Goal: Information Seeking & Learning: Learn about a topic

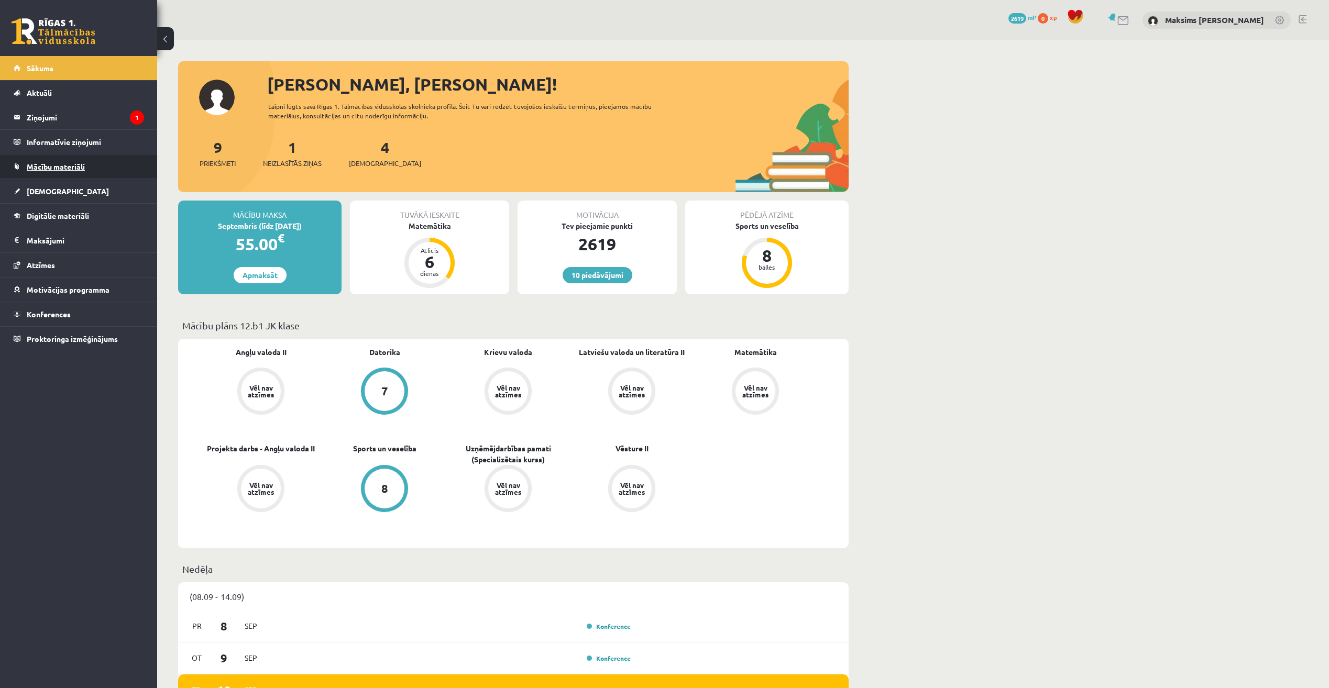
click at [54, 169] on span "Mācību materiāli" at bounding box center [56, 166] width 58 height 9
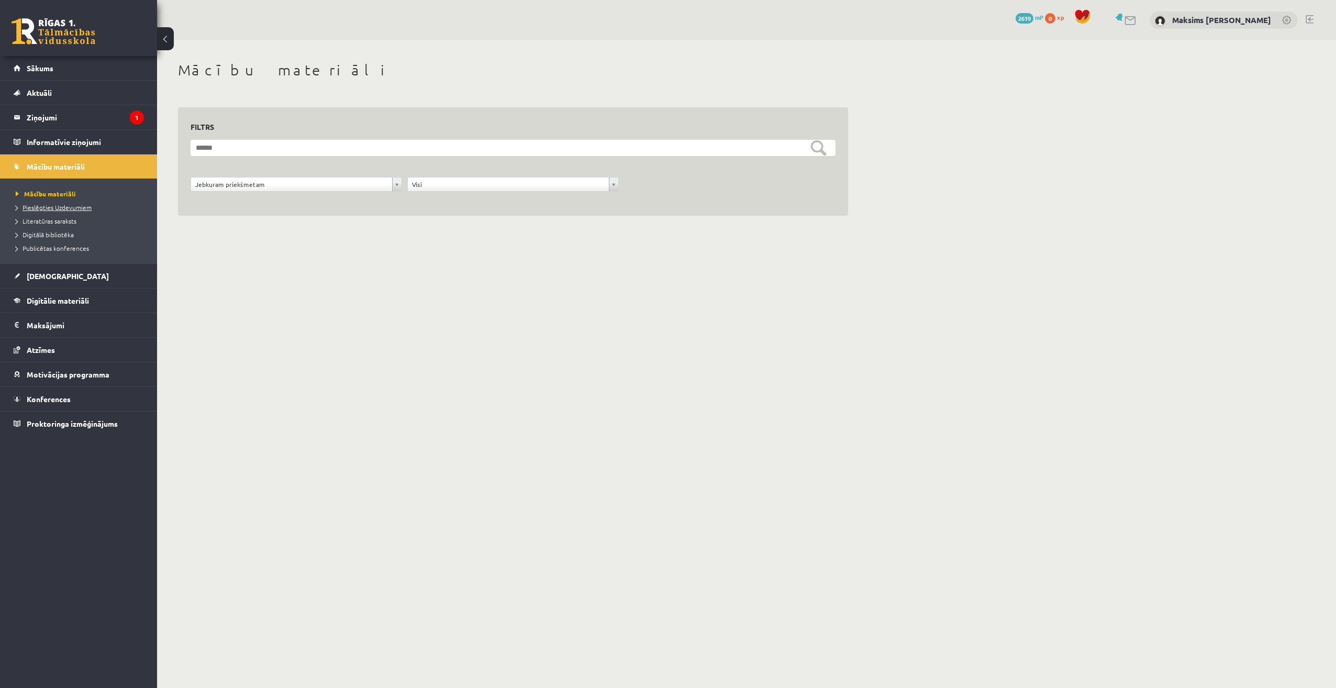
click at [57, 205] on span "Pieslēgties Uzdevumiem" at bounding box center [54, 207] width 76 height 8
click at [64, 396] on span "Konferences" at bounding box center [49, 398] width 44 height 9
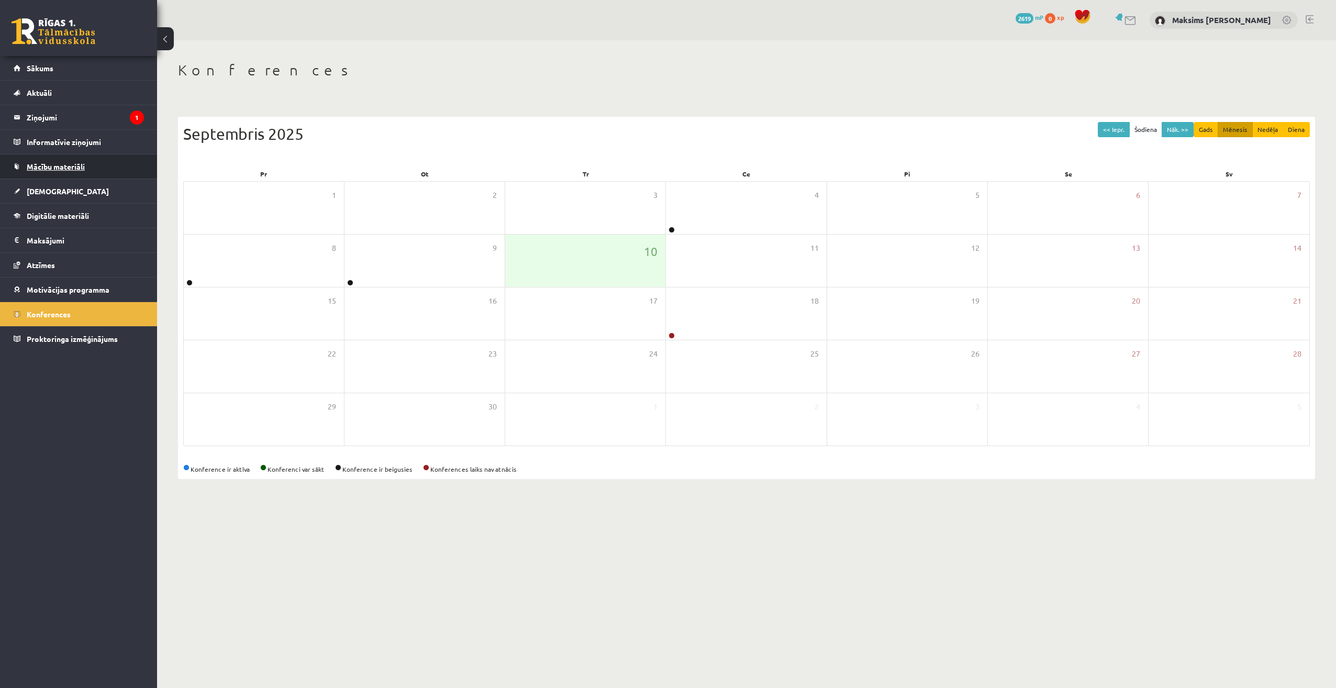
click at [67, 171] on link "Mācību materiāli" at bounding box center [79, 166] width 130 height 24
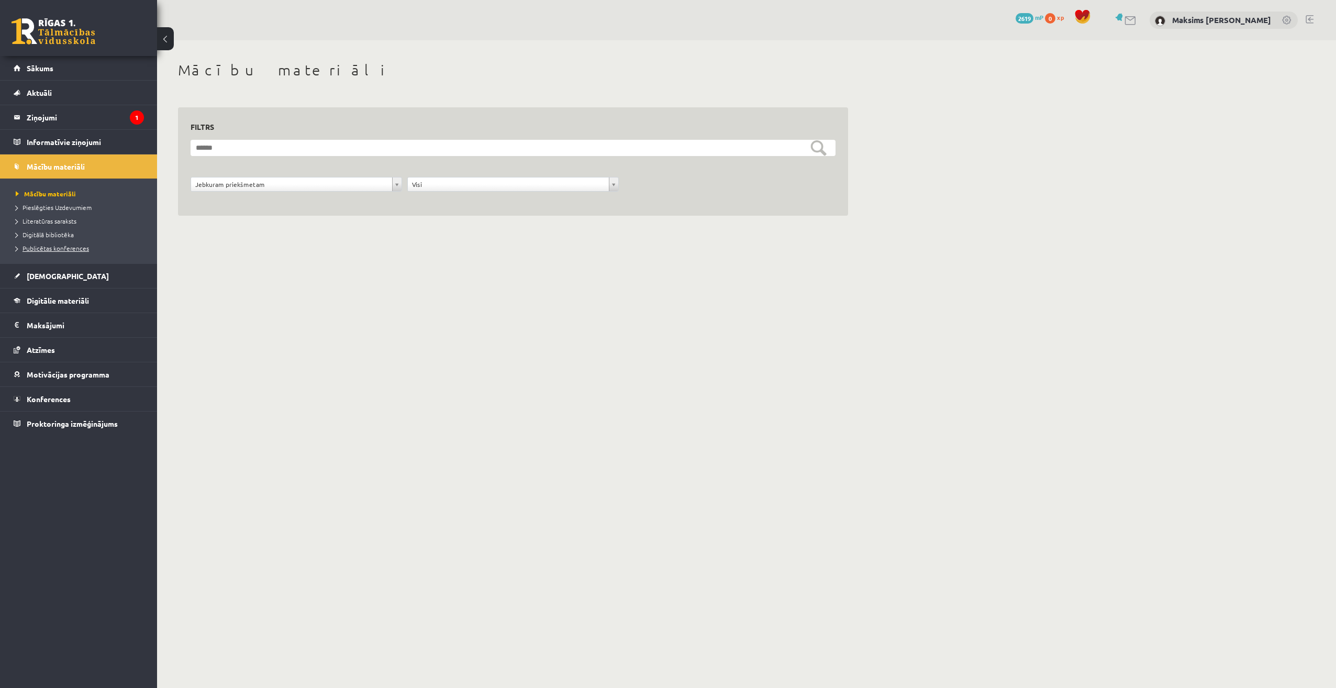
click at [65, 249] on span "Publicētas konferences" at bounding box center [52, 248] width 73 height 8
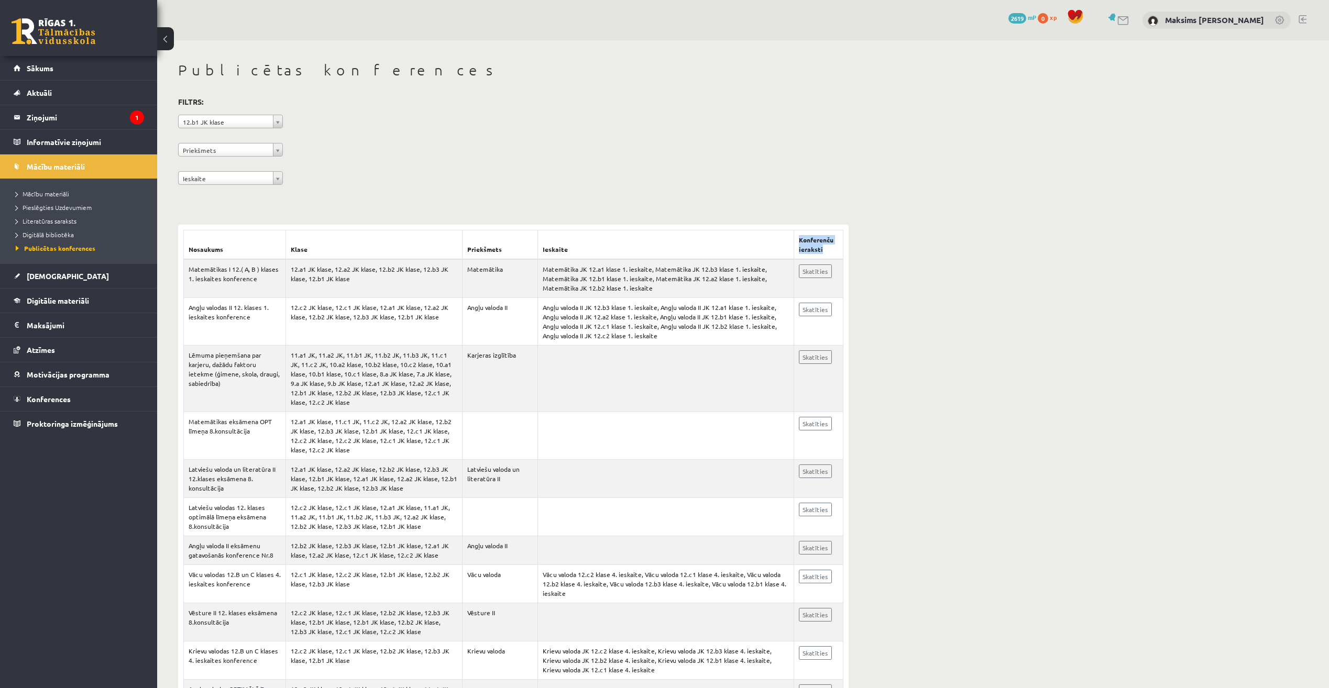
drag, startPoint x: 829, startPoint y: 250, endPoint x: 797, endPoint y: 241, distance: 33.0
click at [797, 241] on th "Konferenču ieraksti" at bounding box center [818, 244] width 49 height 29
drag, startPoint x: 797, startPoint y: 241, endPoint x: 809, endPoint y: 244, distance: 11.7
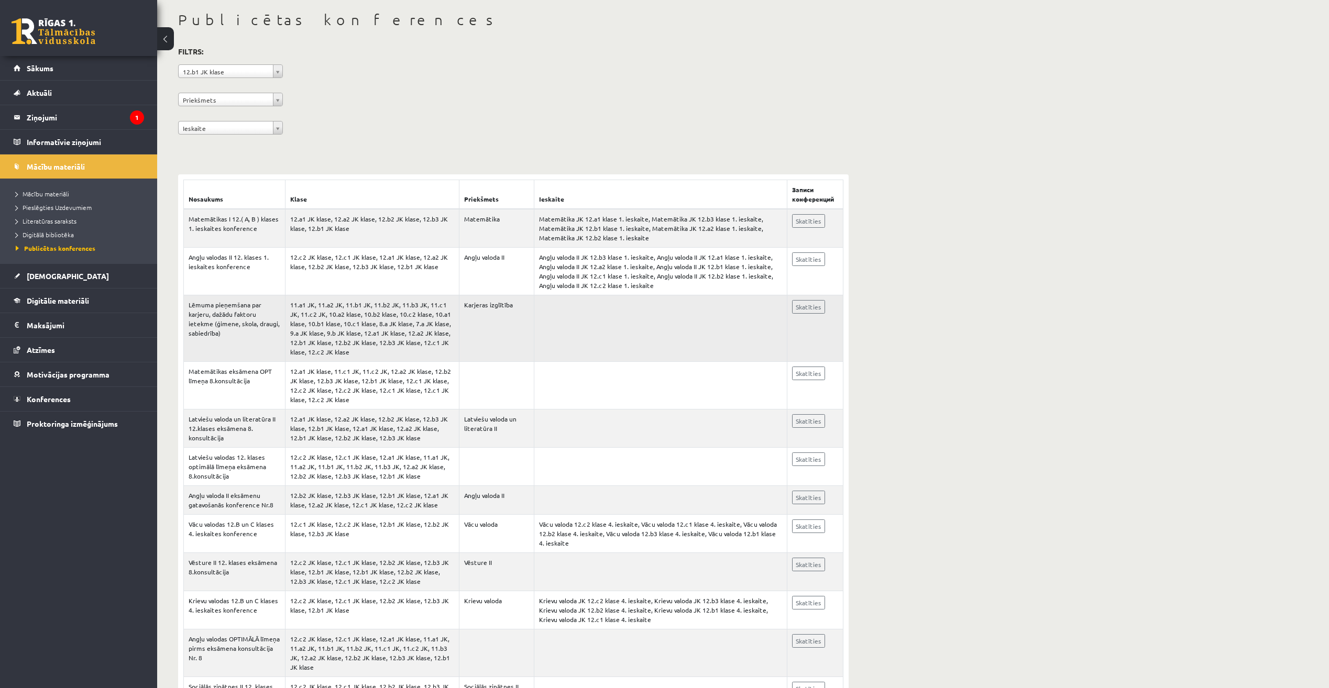
scroll to position [52, 0]
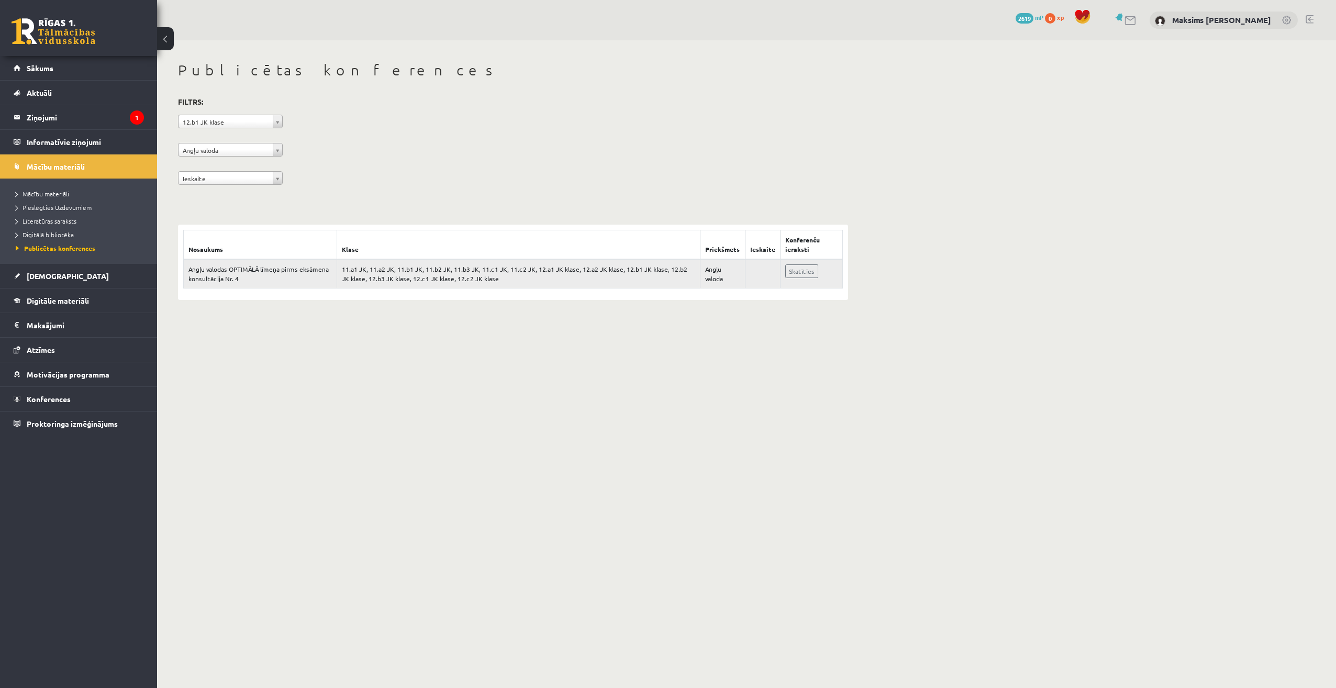
click at [757, 276] on td at bounding box center [763, 273] width 35 height 29
drag, startPoint x: 768, startPoint y: 251, endPoint x: 746, endPoint y: 251, distance: 21.5
click at [746, 251] on tr "Nosaukums Klase Priekšmets Ieskaite Konferenču ieraksti" at bounding box center [513, 244] width 659 height 29
drag, startPoint x: 746, startPoint y: 251, endPoint x: 763, endPoint y: 251, distance: 16.8
click at [908, 295] on div "**********" at bounding box center [746, 180] width 1179 height 281
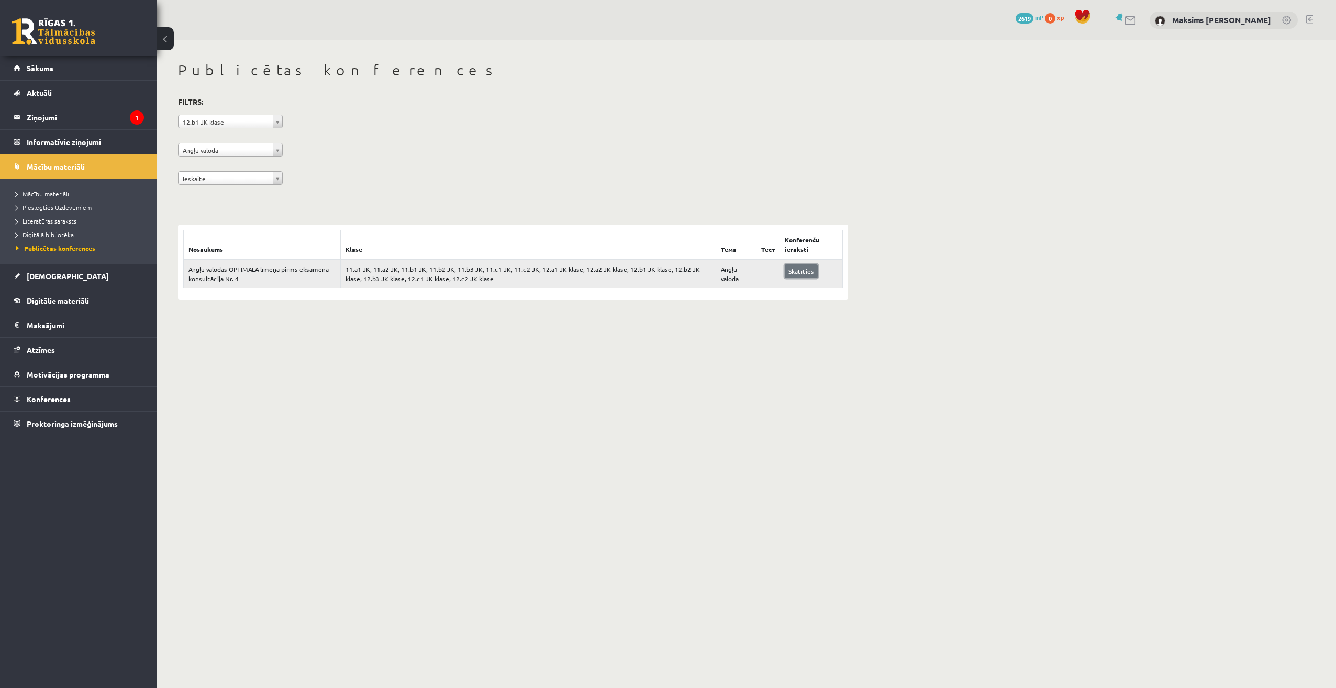
click at [799, 273] on link "Skatīties" at bounding box center [801, 271] width 33 height 14
click at [67, 236] on span "Digitālā bibliotēka" at bounding box center [45, 234] width 58 height 8
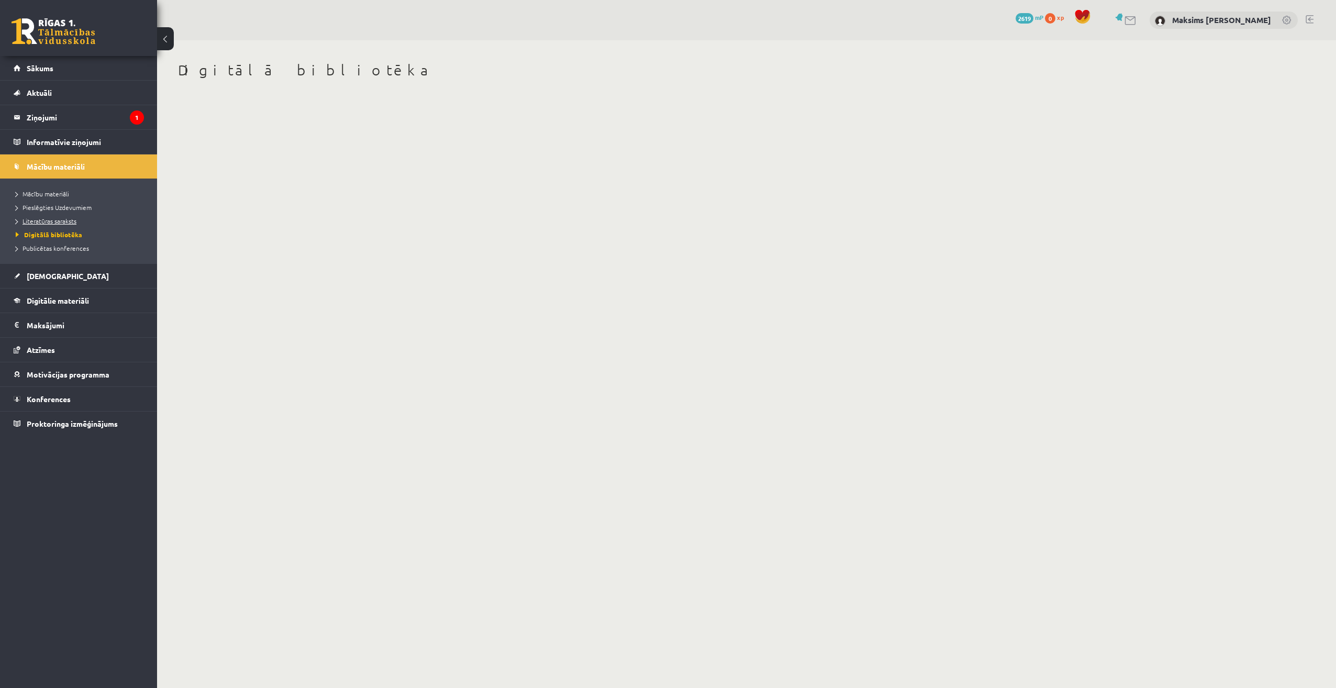
click at [72, 220] on span "Literatūras saraksts" at bounding box center [46, 221] width 61 height 8
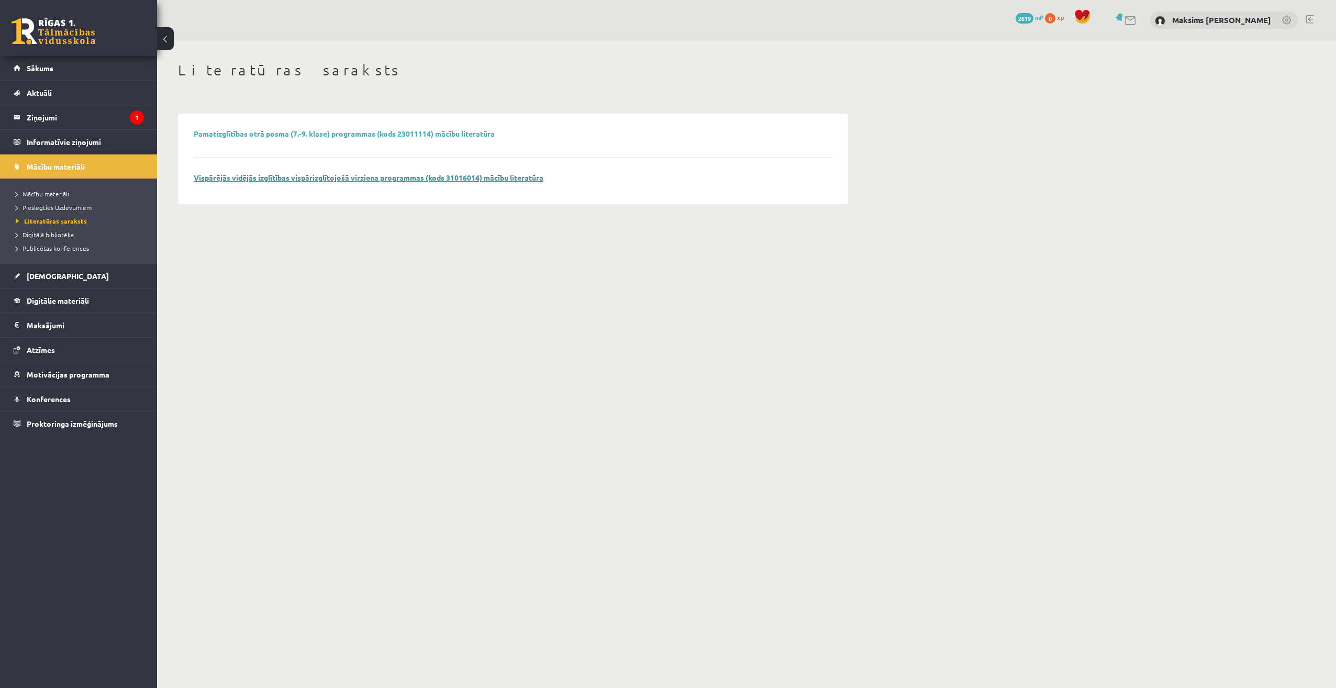
click at [266, 175] on link "Vispārējās vidējās izglītības vispārizglītojošā virziena programmas (kods 31016…" at bounding box center [369, 177] width 350 height 9
click at [61, 233] on span "Digitālā bibliotēka" at bounding box center [45, 234] width 58 height 8
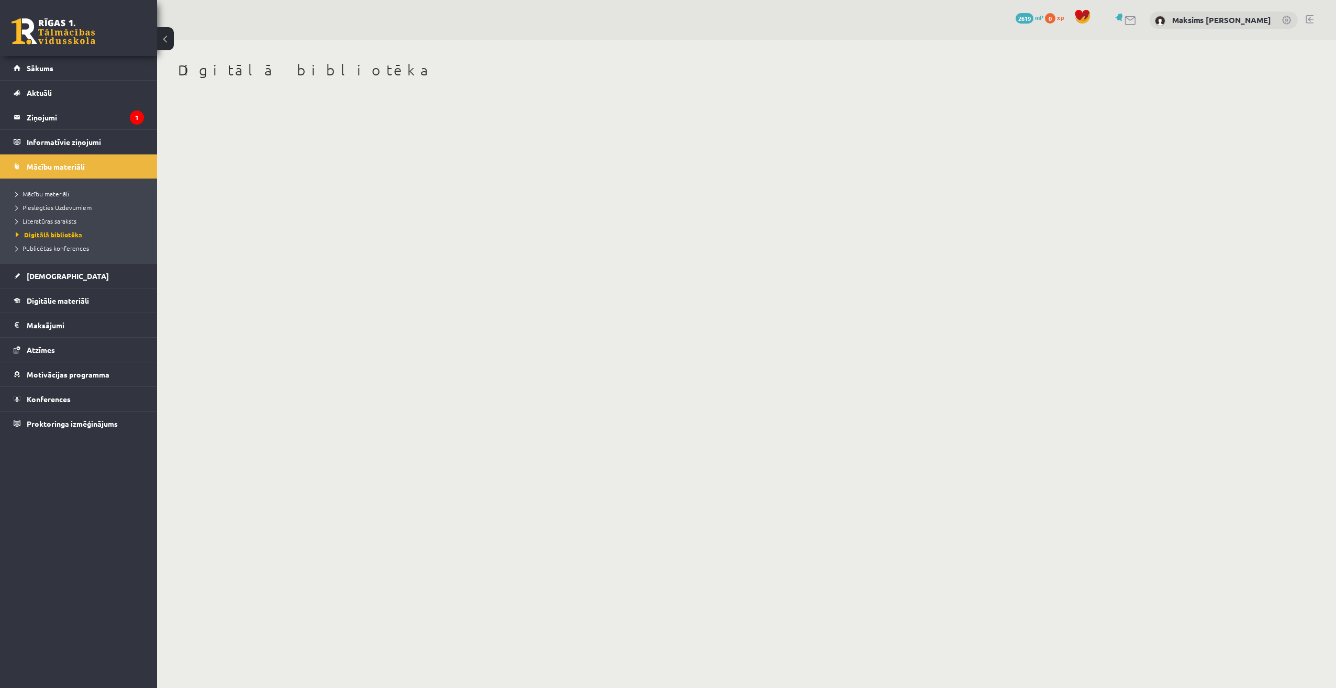
click at [58, 232] on span "Digitālā bibliotēka" at bounding box center [49, 234] width 67 height 8
click at [61, 234] on span "Digitālā bibliotēka" at bounding box center [49, 234] width 67 height 8
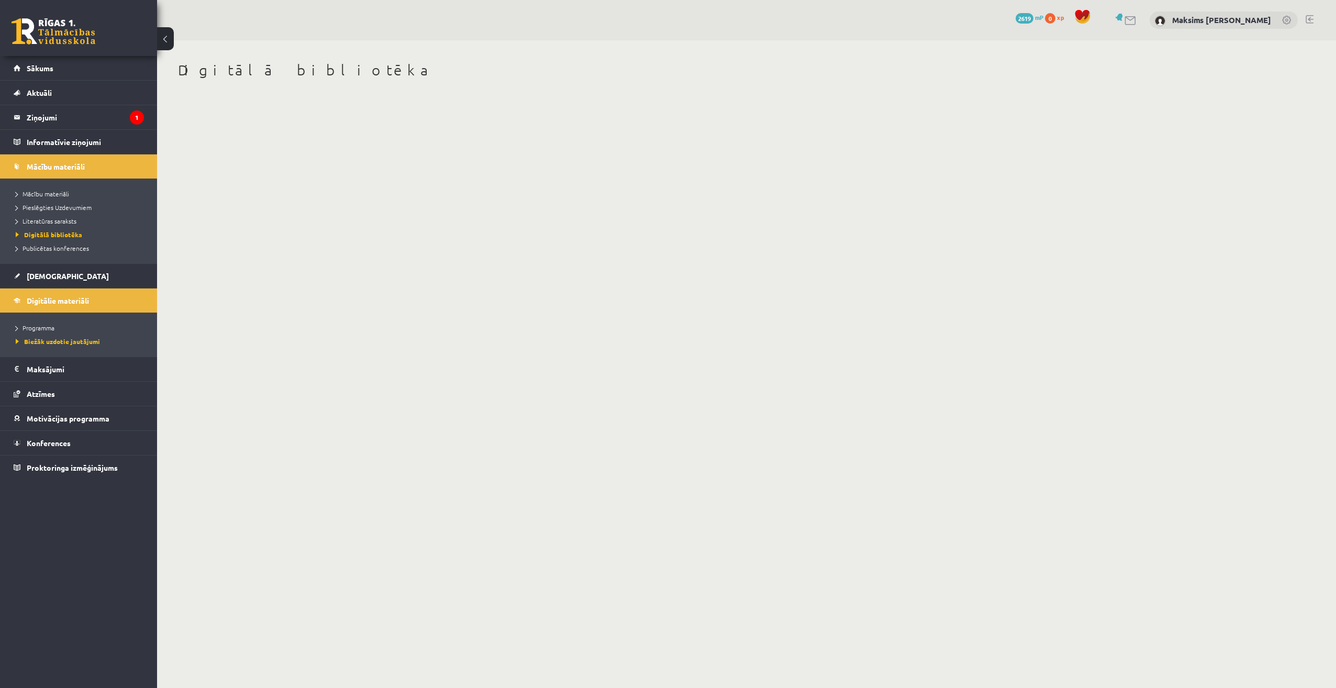
drag, startPoint x: 1302, startPoint y: 0, endPoint x: 478, endPoint y: 314, distance: 882.0
click at [478, 314] on body "0 Dāvanas 2619 mP 0 xp Maksims [PERSON_NAME] Sākums Aktuāli Kā mācīties eSKOLĀ …" at bounding box center [668, 344] width 1336 height 688
click at [43, 326] on span "Programma" at bounding box center [35, 328] width 39 height 8
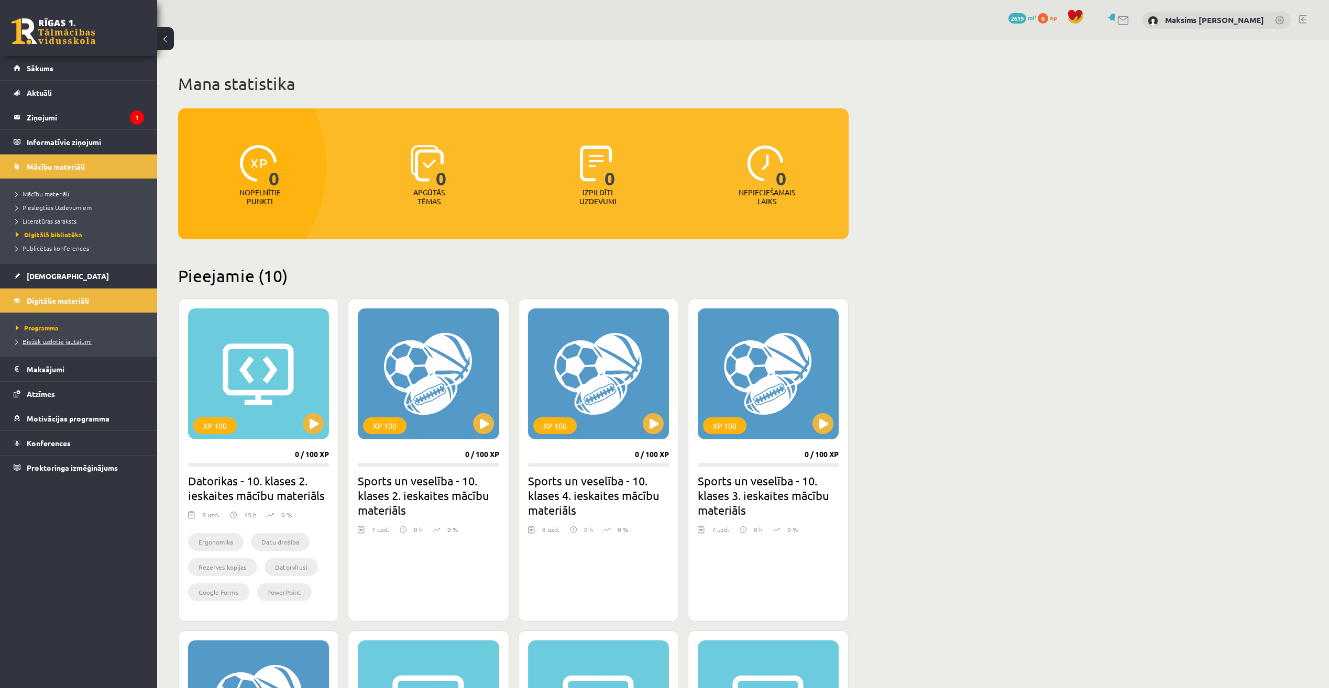
click at [51, 346] on link "Biežāk uzdotie jautājumi" at bounding box center [81, 341] width 131 height 9
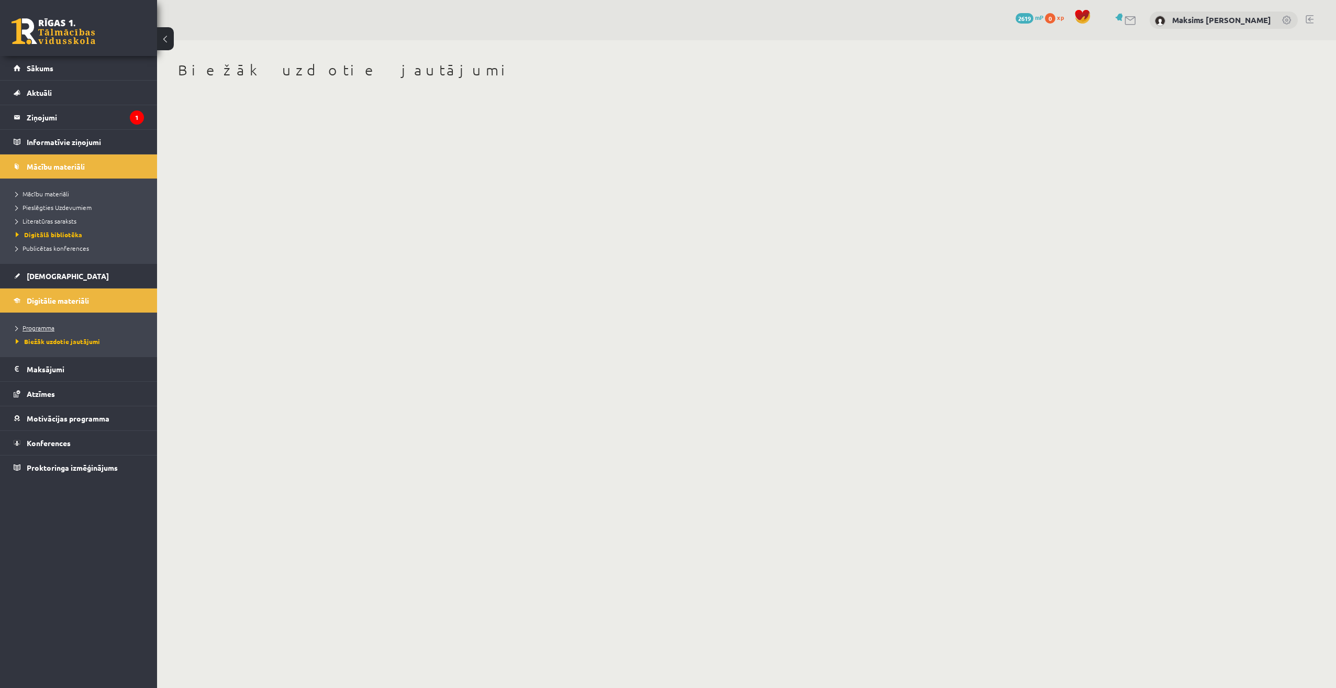
click at [39, 327] on span "Programma" at bounding box center [35, 328] width 39 height 8
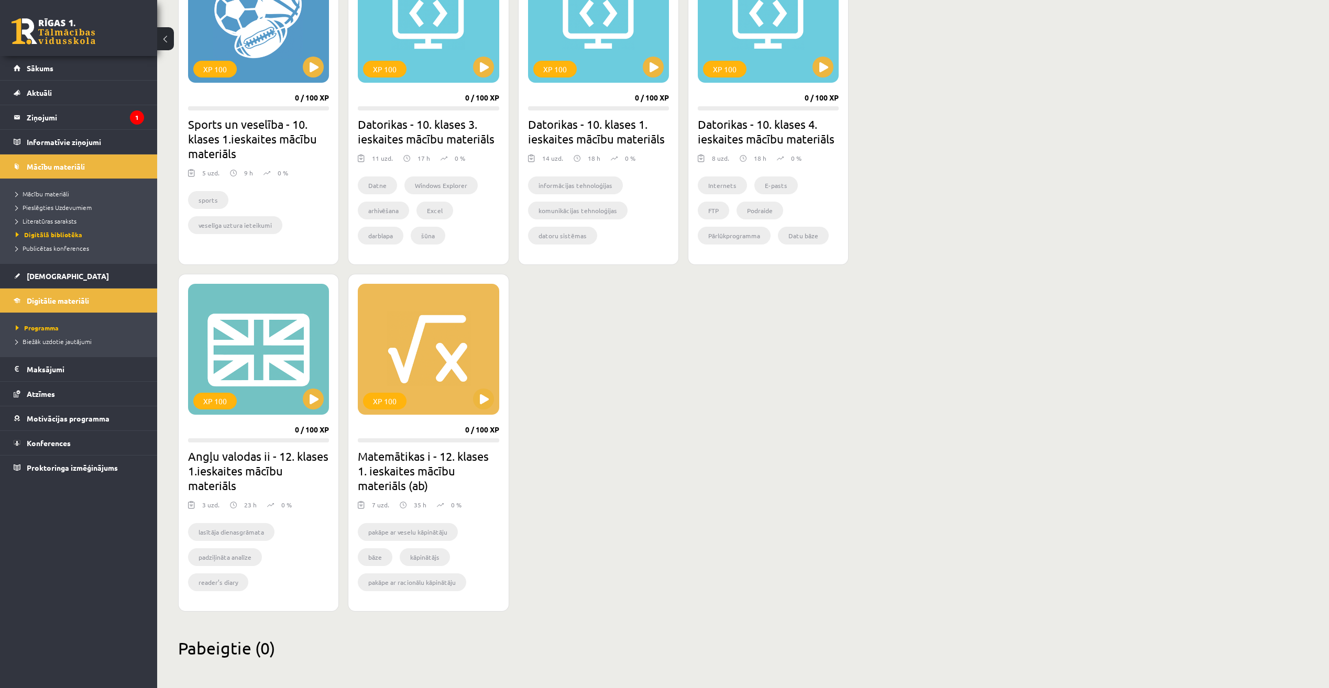
scroll to position [692, 0]
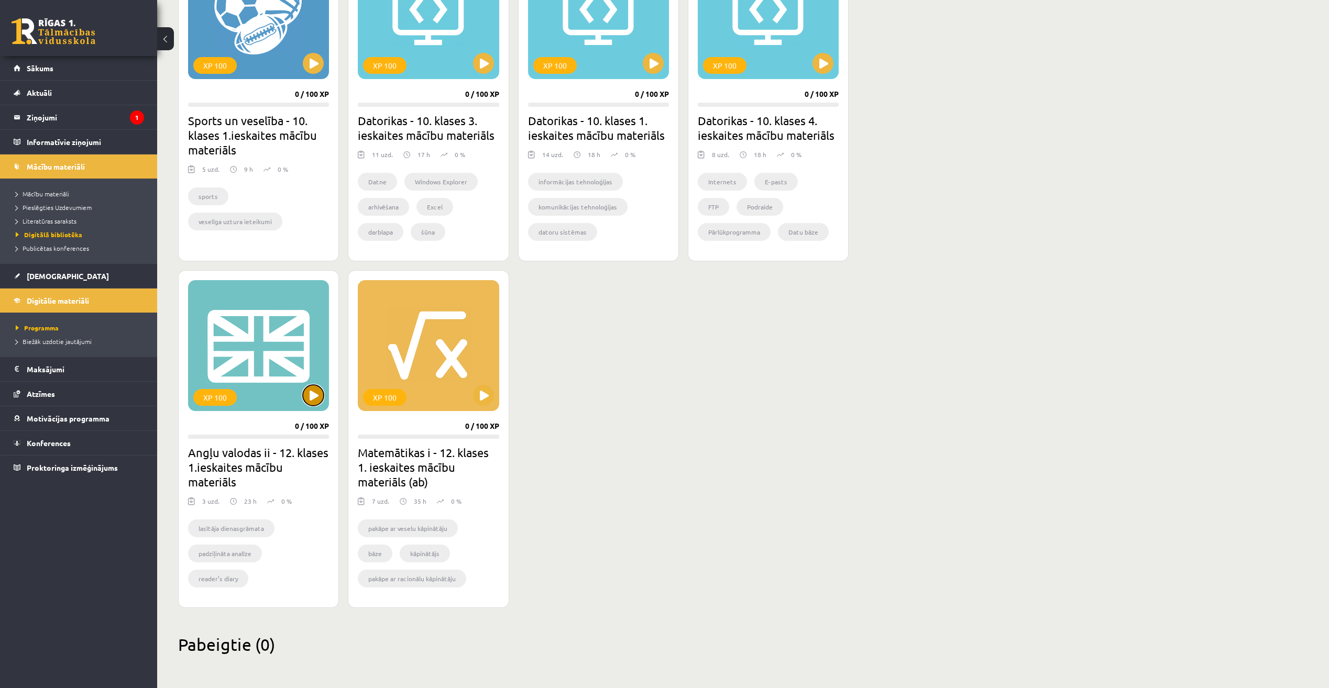
click at [312, 404] on button at bounding box center [313, 395] width 21 height 21
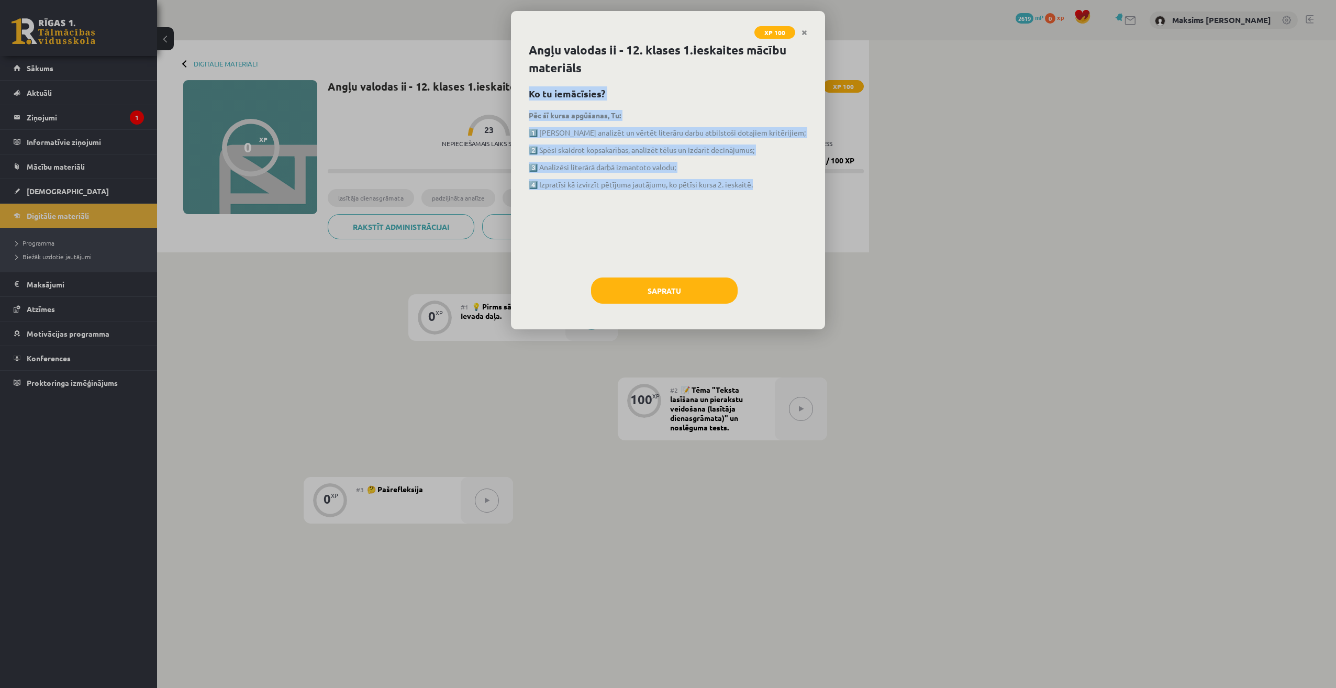
drag, startPoint x: 528, startPoint y: 91, endPoint x: 764, endPoint y: 184, distance: 252.7
click at [764, 184] on div "Angļu valodas ii - 12. klases 1.ieskaites mācību materiāls Ko tu iemācīsies? Pē…" at bounding box center [668, 185] width 314 height 288
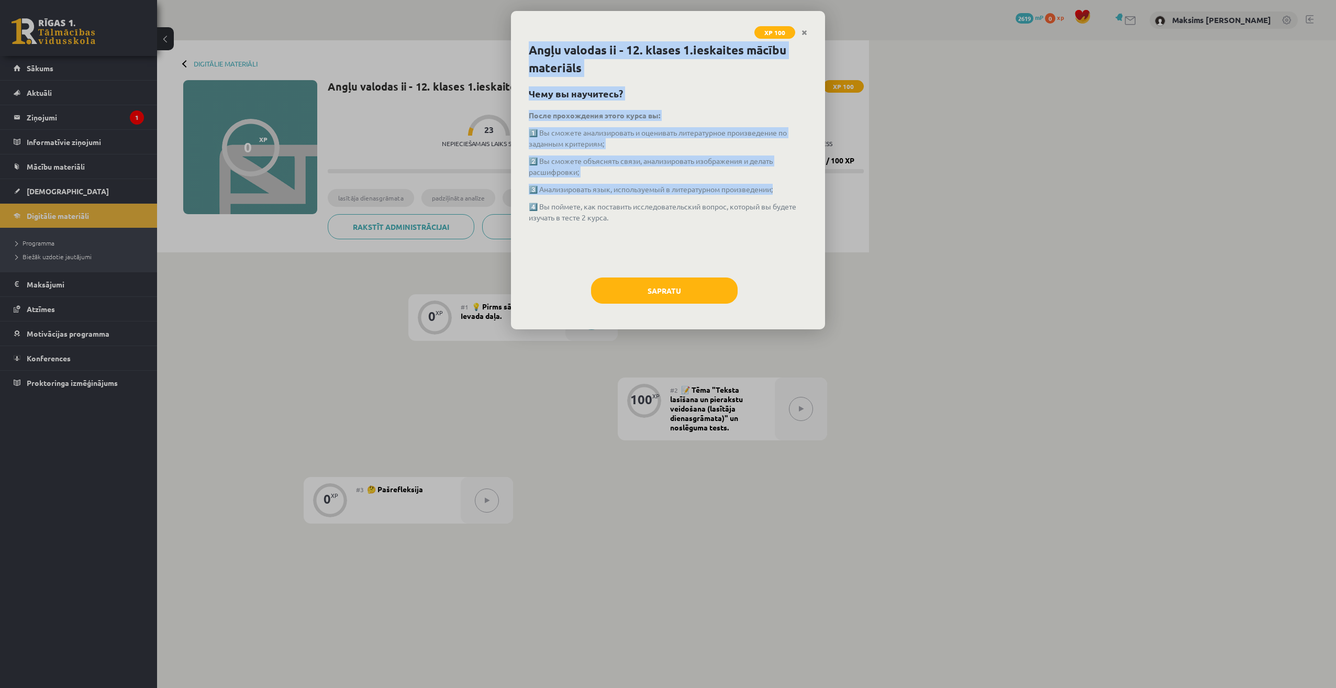
click at [642, 250] on div "После прохождения этого курса вы: 1️⃣ Вы сможете анализировать и оценивать лите…" at bounding box center [668, 188] width 279 height 157
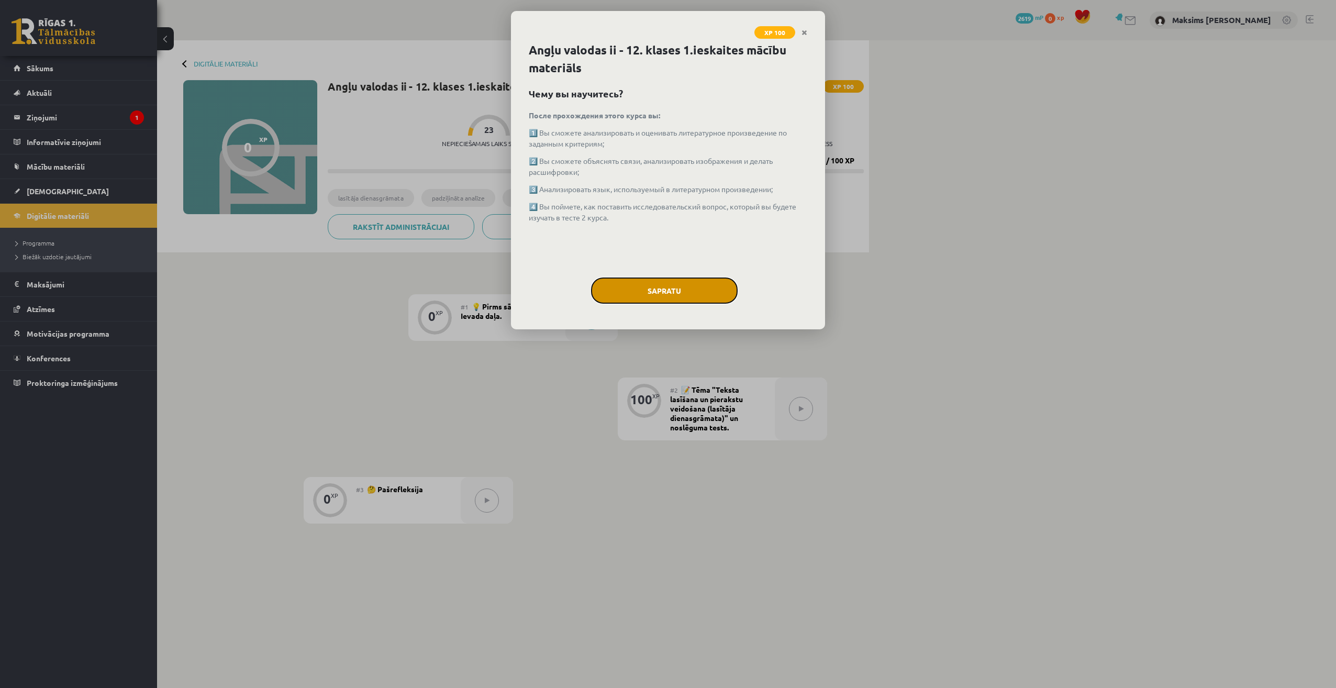
click at [671, 290] on button "Sapratu" at bounding box center [664, 291] width 147 height 26
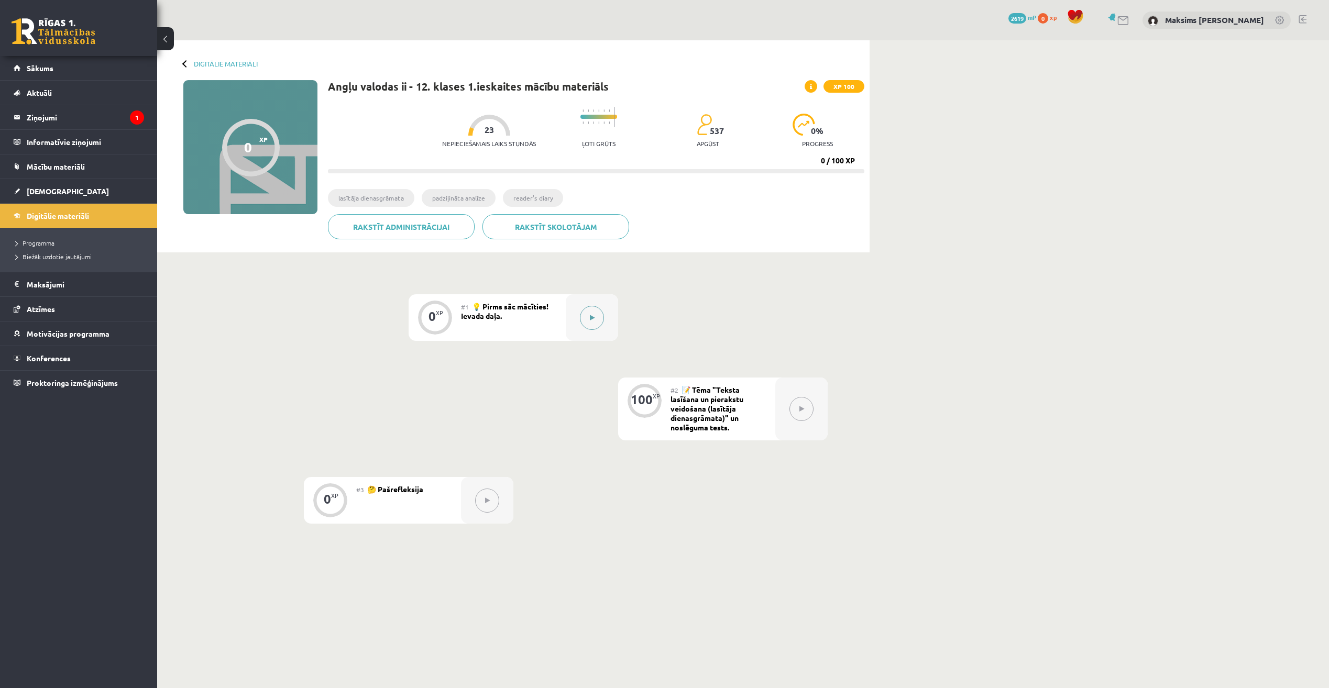
click at [592, 321] on icon at bounding box center [592, 318] width 5 height 6
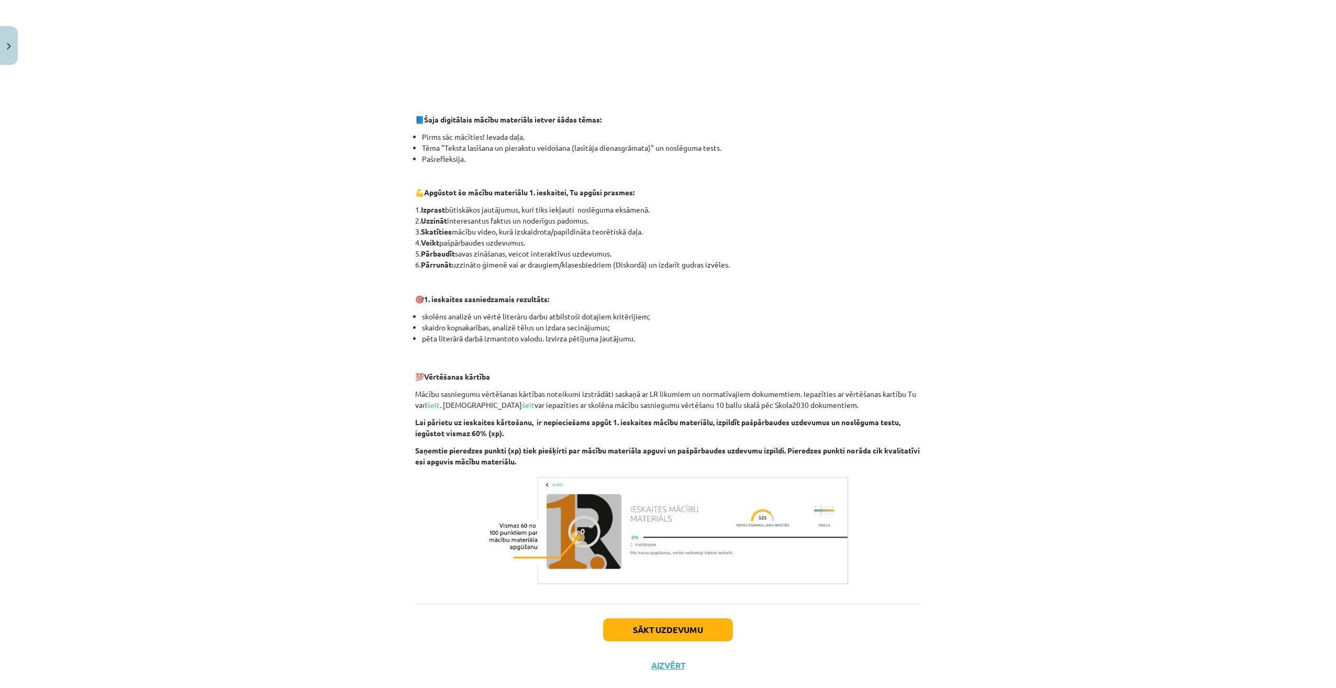
scroll to position [362, 0]
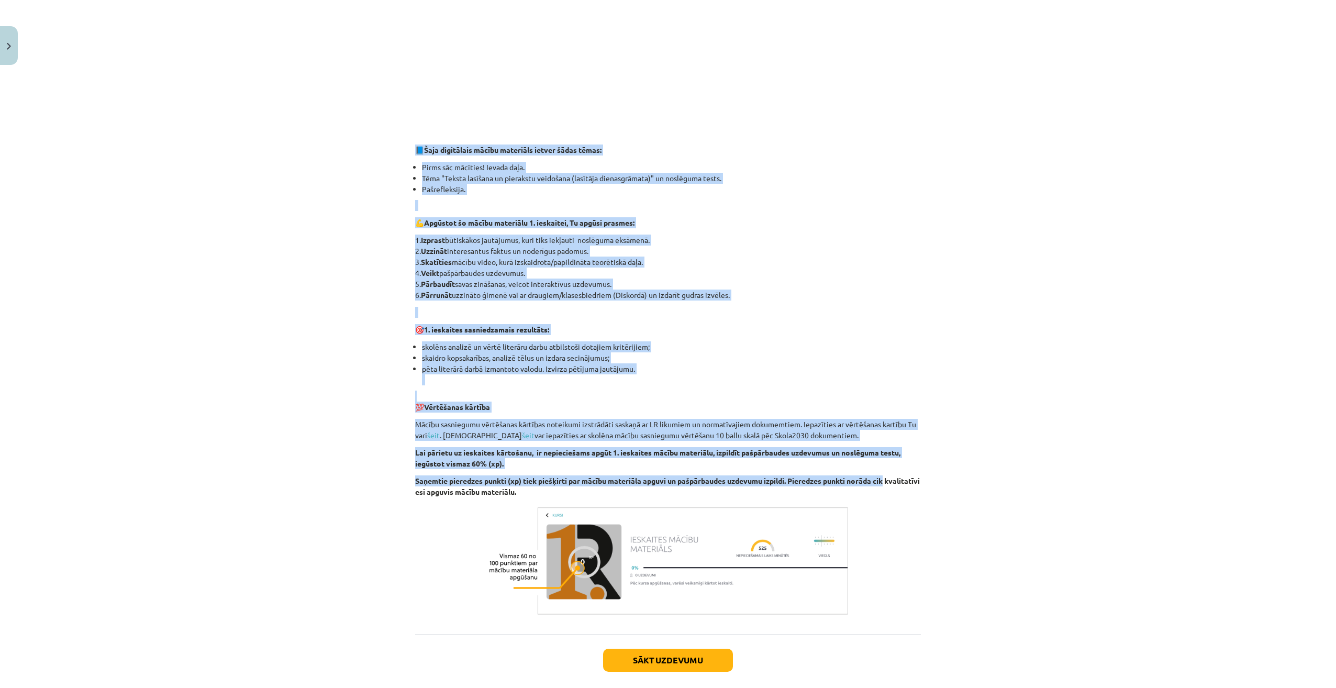
drag, startPoint x: 406, startPoint y: 148, endPoint x: 940, endPoint y: 482, distance: 630.1
click at [940, 482] on div "Mācību tēma: Angļu valodas ii - 12. klases 1.ieskaites mācību materiāls #1 💡 Pi…" at bounding box center [668, 344] width 1336 height 688
click at [509, 432] on p "Mācību sasniegumu vērtēšanas kārtības noteikumi izstrādāti saskaņā ar LR likumi…" at bounding box center [668, 430] width 506 height 22
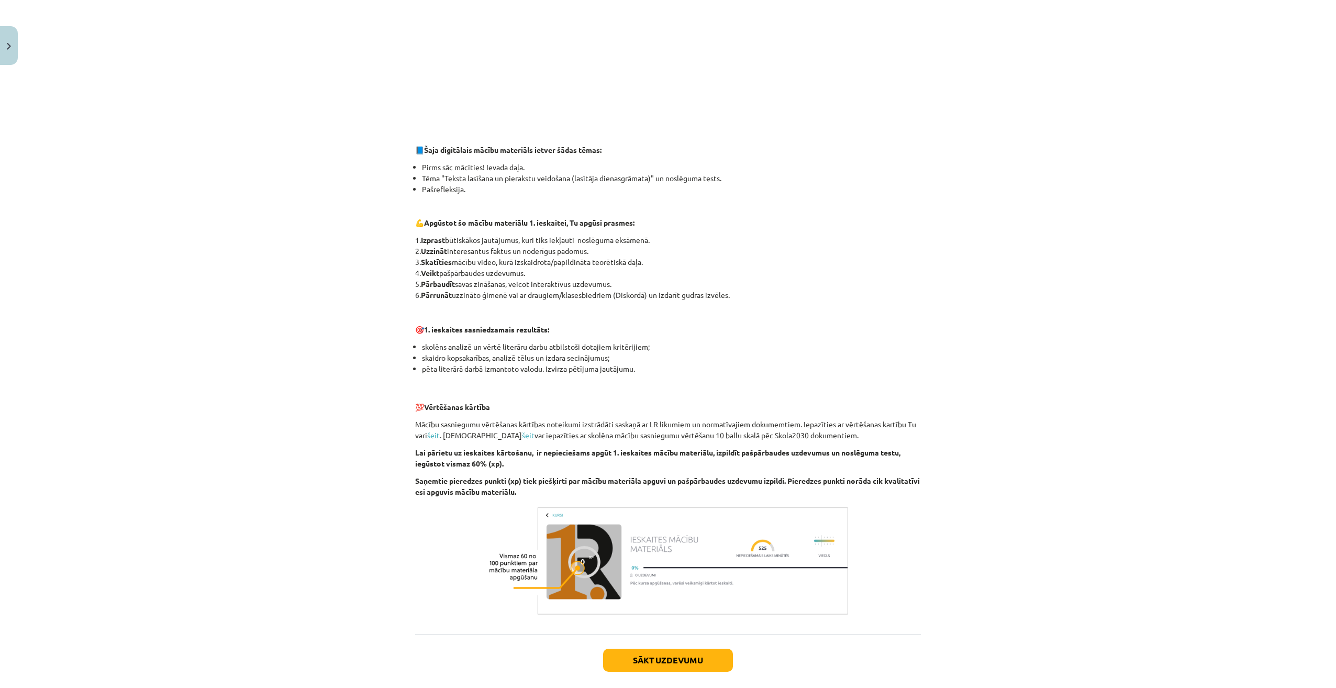
click at [562, 494] on p "Saņemtie pieredzes punkti (xp) tiek piešķirti par mācību materiāla apguvi un pa…" at bounding box center [668, 487] width 506 height 22
drag, startPoint x: 561, startPoint y: 494, endPoint x: 392, endPoint y: 147, distance: 386.9
click at [392, 147] on div "Mācību tēma: Angļu valodas ii - 12. klases 1.ieskaites mācību materiāls #1 💡 Pi…" at bounding box center [668, 344] width 1336 height 688
drag, startPoint x: 392, startPoint y: 147, endPoint x: 447, endPoint y: 149, distance: 55.0
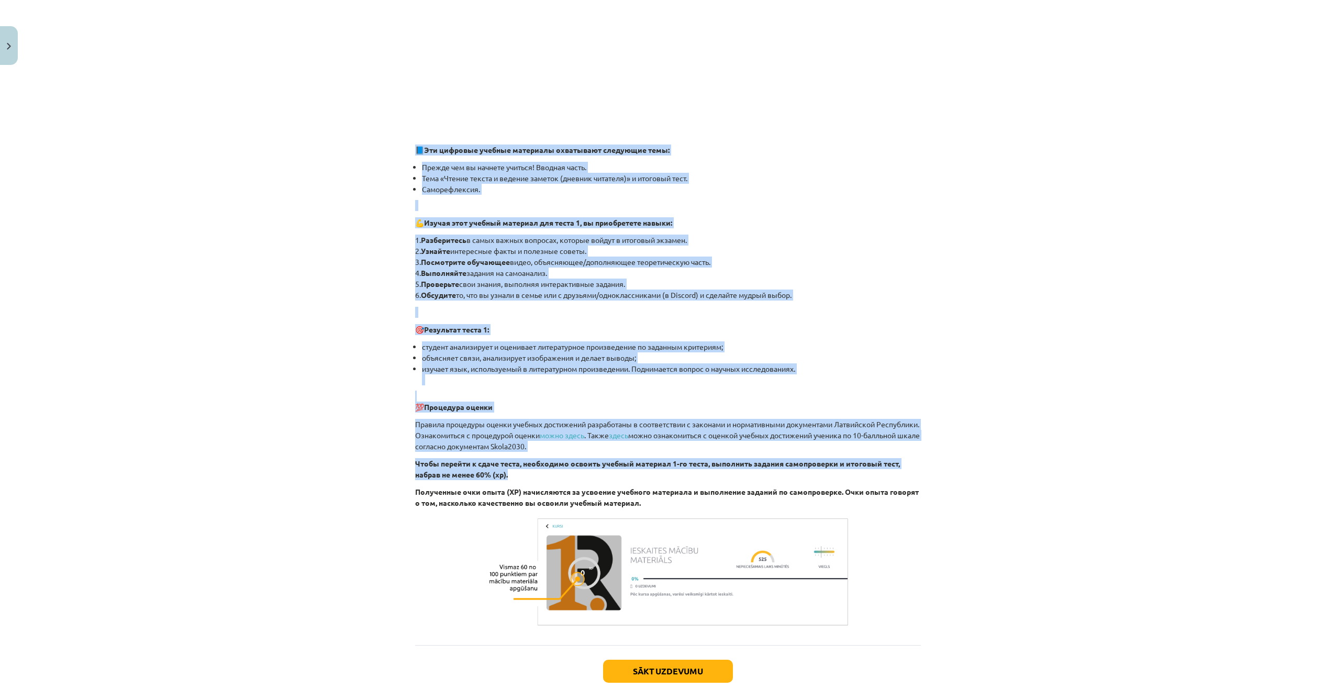
click at [276, 469] on div "Mācību tēma: Angļu valodas ii - 12. klases 1.ieskaites mācību materiāls #1 💡 Pi…" at bounding box center [668, 344] width 1336 height 688
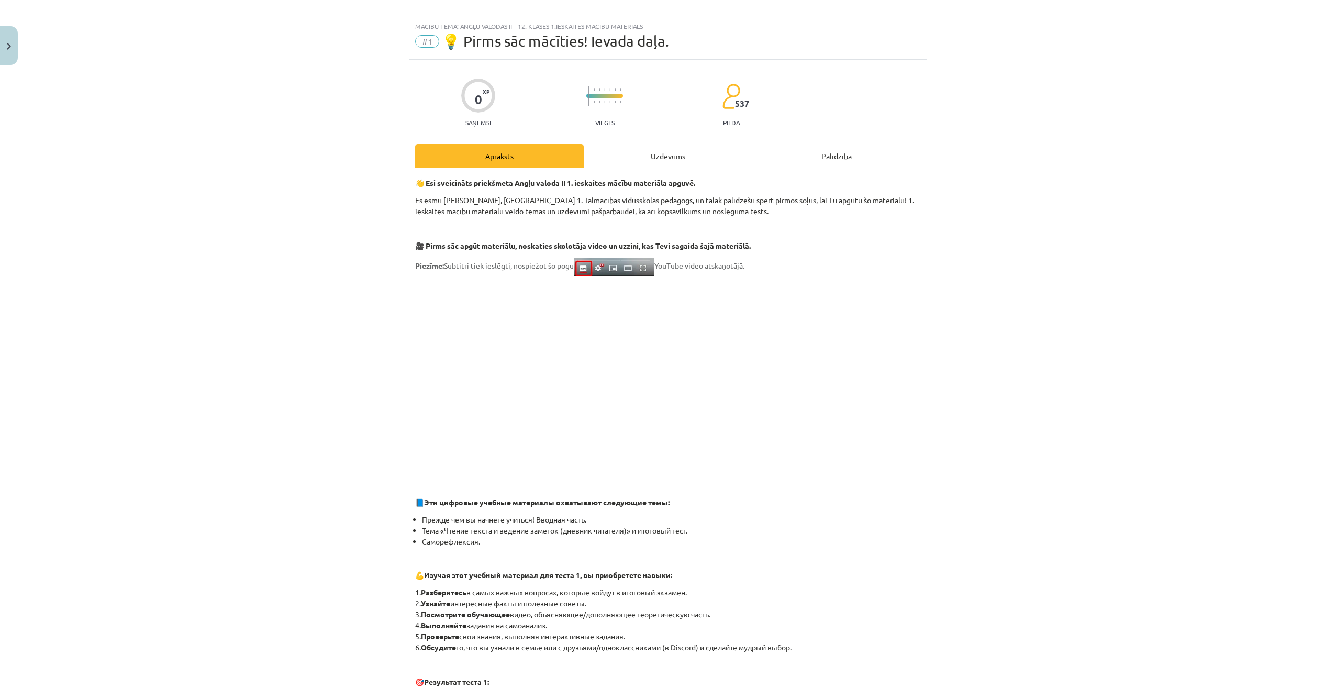
scroll to position [0, 0]
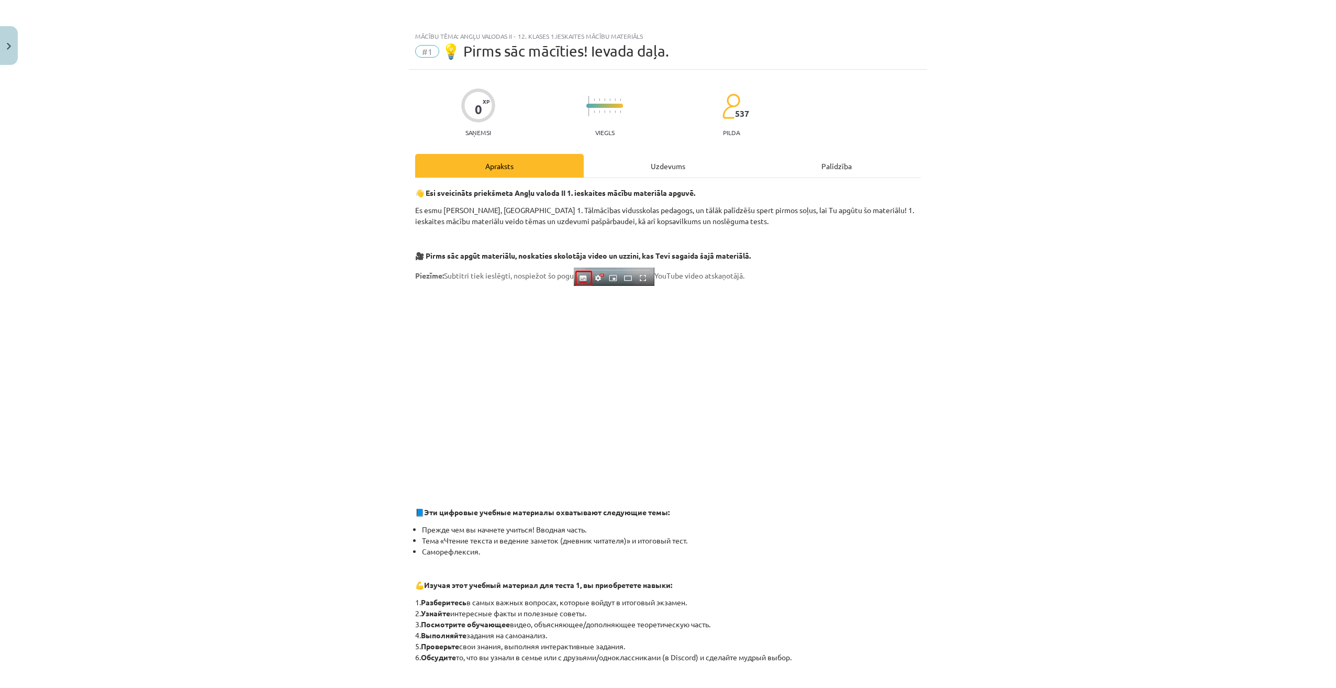
click at [541, 215] on p "Es esmu Agnese Vaškūna, Rīgas 1. Tālmācības vidusskolas pedagogs, un tālāk palī…" at bounding box center [668, 216] width 506 height 22
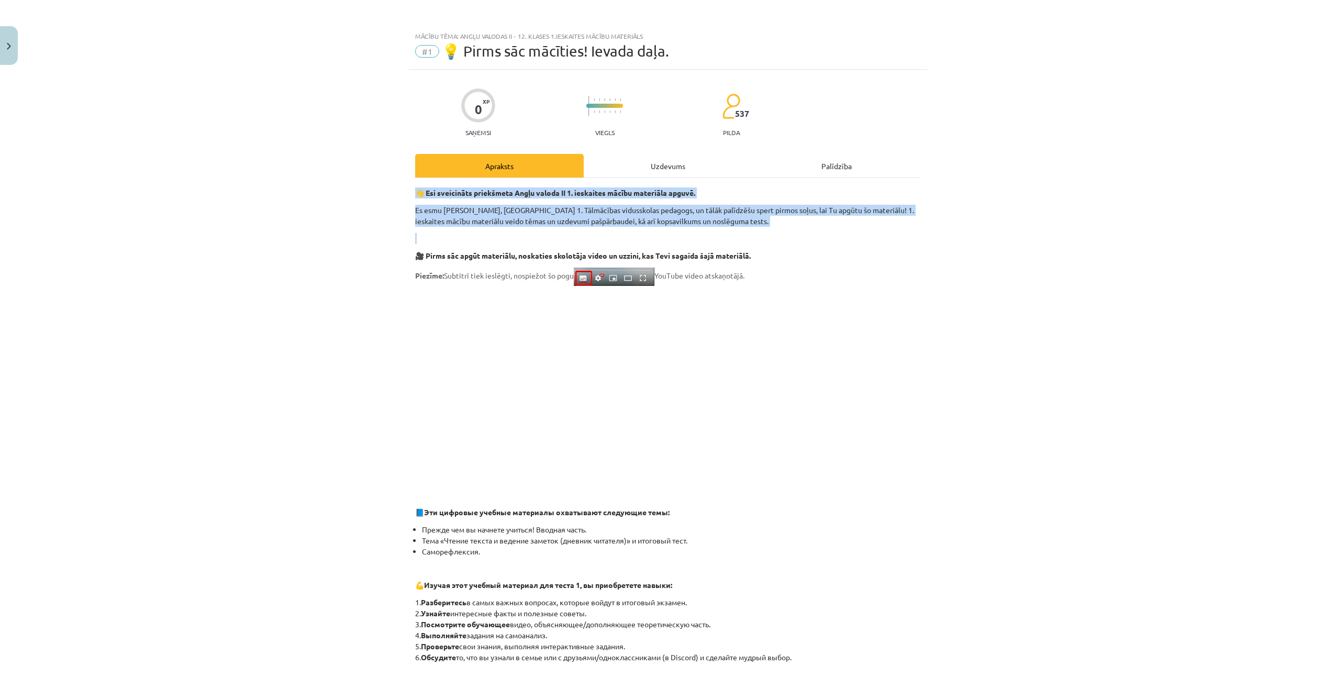
drag, startPoint x: 402, startPoint y: 191, endPoint x: 753, endPoint y: 227, distance: 352.7
click at [753, 227] on div "Mācību tēma: Angļu valodas ii - 12. klases 1.ieskaites mācību materiāls #1 💡 Pi…" at bounding box center [668, 344] width 1336 height 688
drag, startPoint x: 753, startPoint y: 227, endPoint x: 630, endPoint y: 214, distance: 123.8
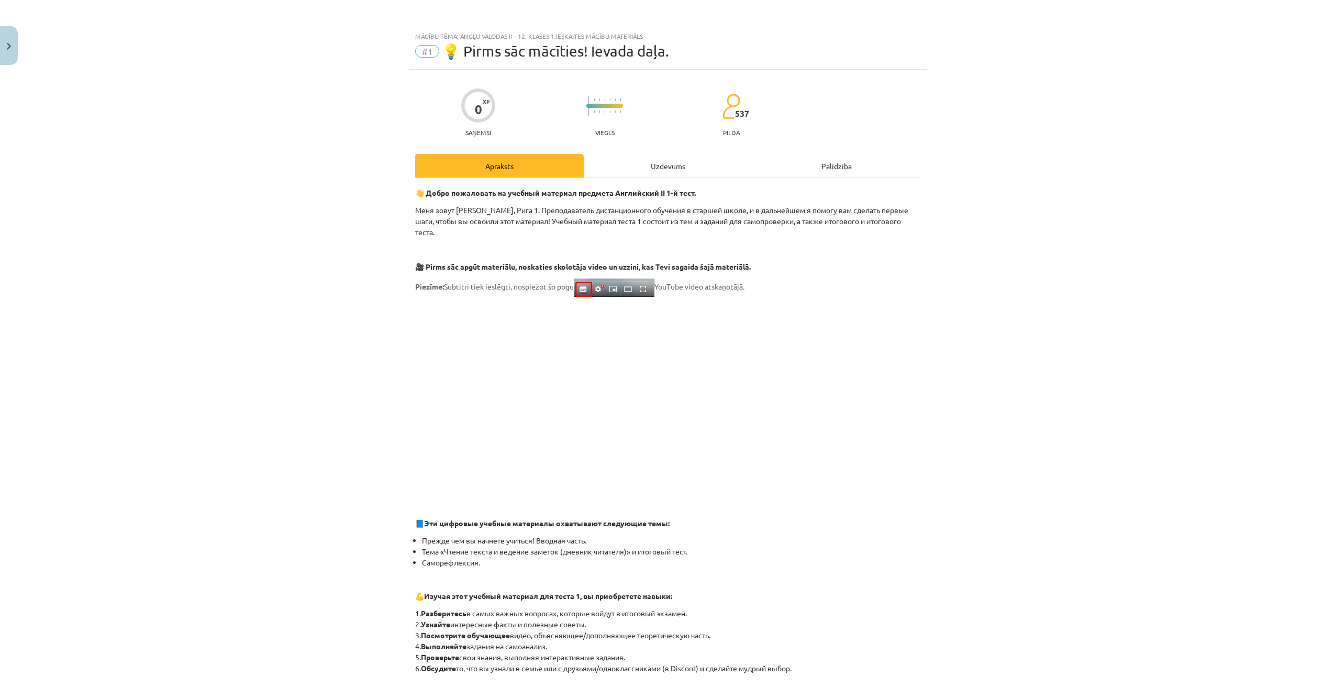
click at [301, 357] on div "Mācību tēma: Angļu valodas ii - 12. klases 1.ieskaites mācību materiāls #1 💡 Pi…" at bounding box center [668, 344] width 1336 height 688
click at [668, 172] on div "Uzdevums" at bounding box center [668, 166] width 169 height 24
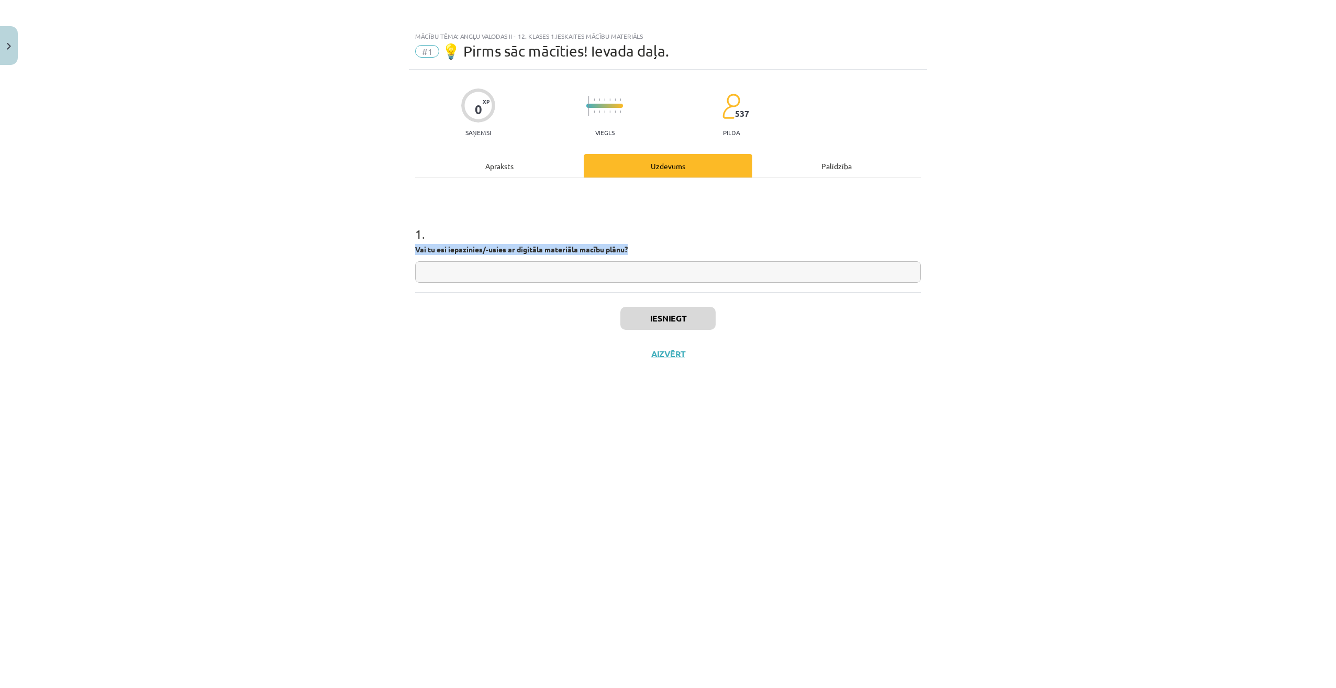
drag, startPoint x: 421, startPoint y: 248, endPoint x: 651, endPoint y: 247, distance: 229.9
click at [651, 247] on div "0 XP Saņemsi Viegls 537 pilda Apraksts Uzdevums Palīdzība 1 . Vai tu esi iepazi…" at bounding box center [668, 366] width 518 height 592
drag, startPoint x: 651, startPoint y: 247, endPoint x: 582, endPoint y: 245, distance: 69.2
click at [509, 275] on input "text" at bounding box center [668, 271] width 506 height 21
type input "**"
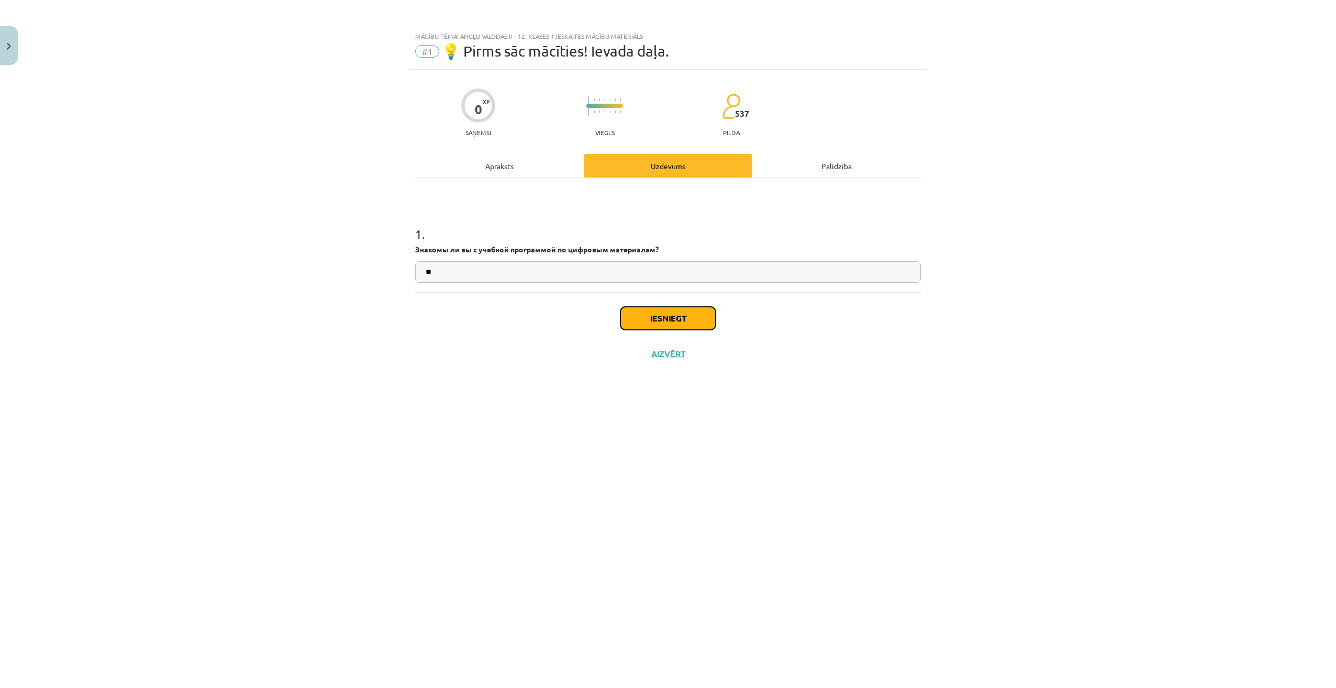
click at [661, 317] on button "Iesniegt" at bounding box center [668, 318] width 95 height 23
click at [665, 359] on button "Nākamā nodarbība" at bounding box center [668, 361] width 103 height 24
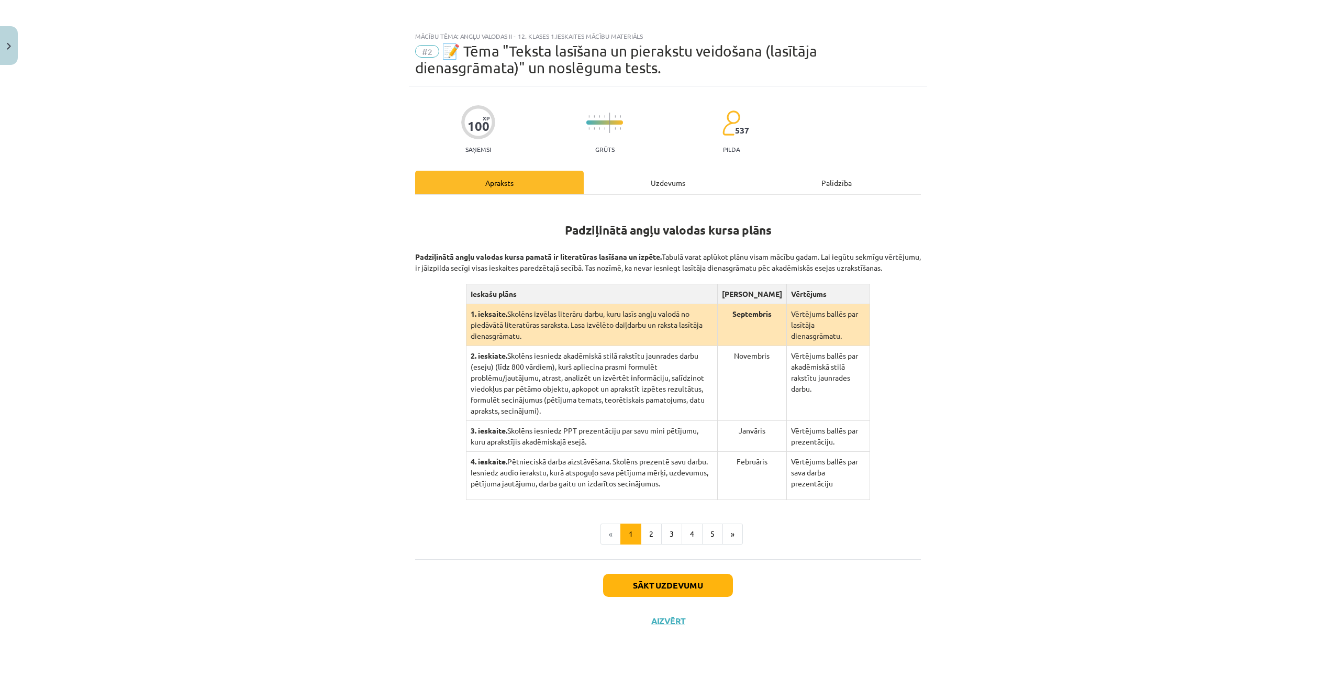
drag, startPoint x: 559, startPoint y: 232, endPoint x: 672, endPoint y: 278, distance: 121.9
click at [672, 278] on div "Padziļinātā angļu valodas kursa plāns Padziļinātā angļu valodas kursa pamatā ir…" at bounding box center [668, 352] width 506 height 296
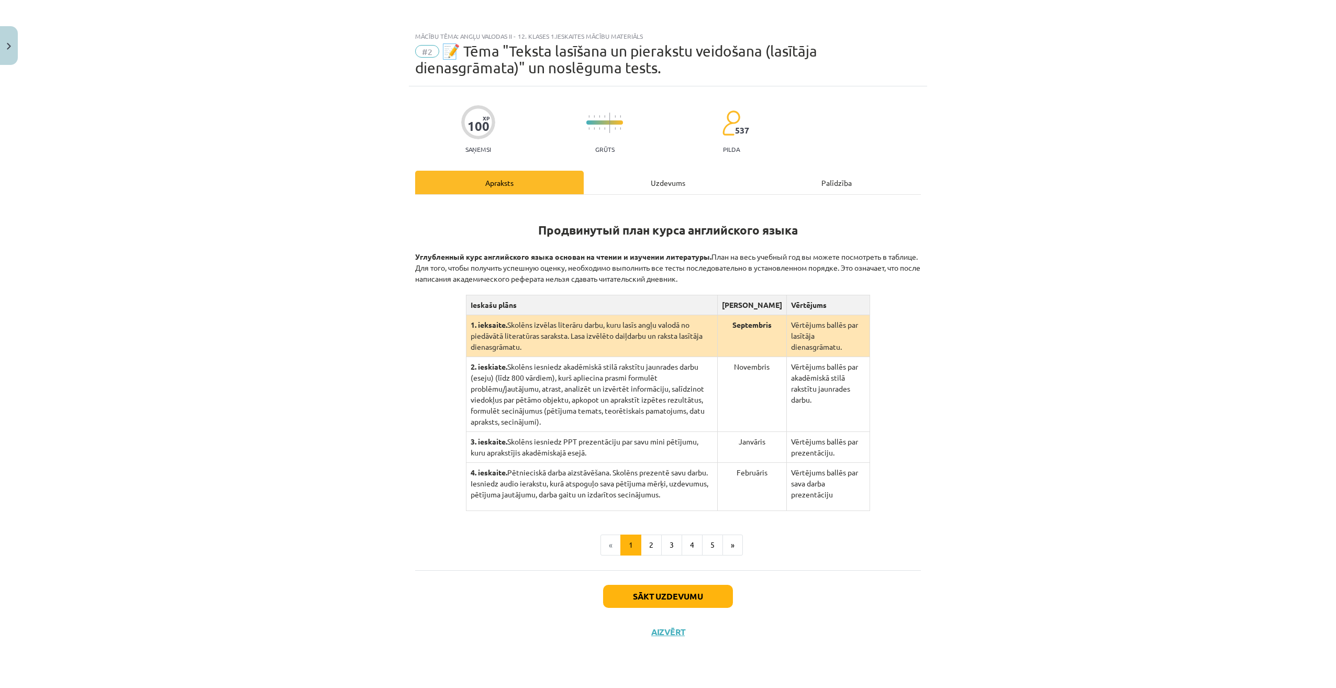
click at [304, 391] on div "Mācību tēma: Angļu valodas ii - 12. klases 1.ieskaites mācību materiāls #2 📝 Tē…" at bounding box center [668, 344] width 1336 height 688
drag, startPoint x: 776, startPoint y: 279, endPoint x: 341, endPoint y: 260, distance: 435.1
click at [341, 260] on div "Mācību tēma: Angļu valodas ii - 12. klases 1.ieskaites mācību materiāls #2 📝 Tē…" at bounding box center [668, 344] width 1336 height 688
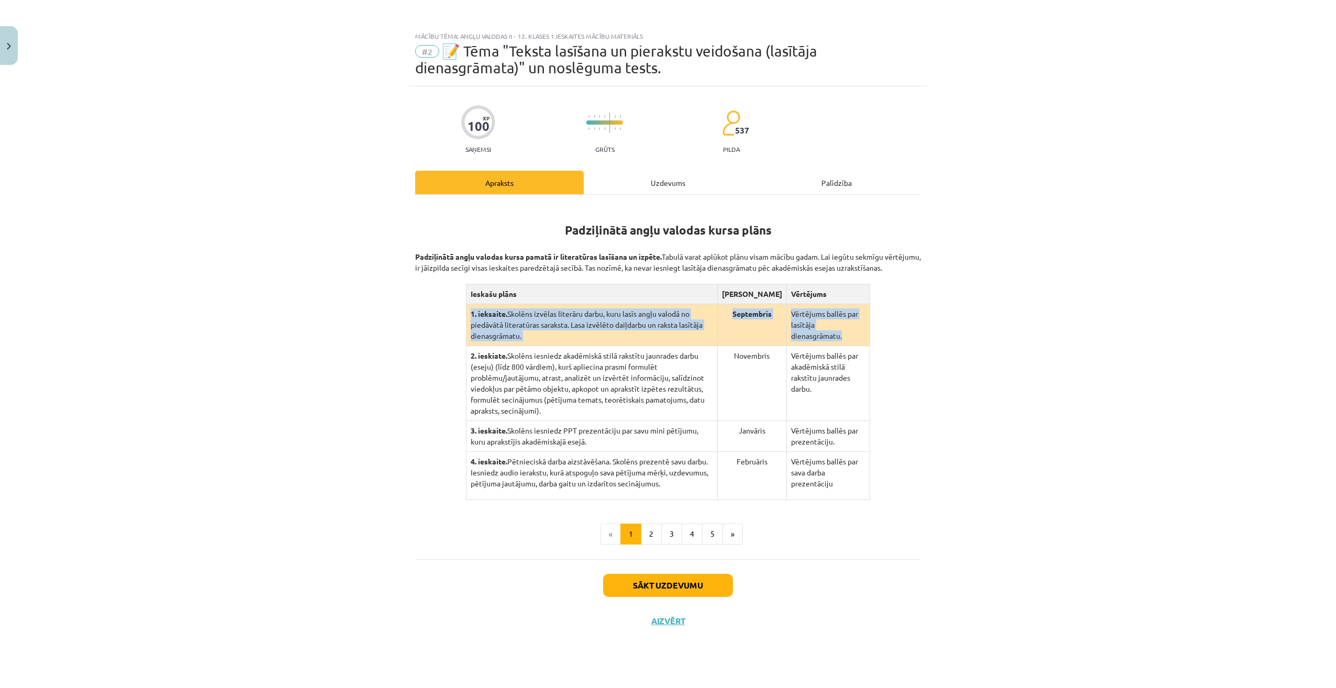
drag, startPoint x: 471, startPoint y: 324, endPoint x: 867, endPoint y: 337, distance: 396.1
click at [867, 337] on tr "1. ieksaite. Skolēns izvēlas literāru darbu, kuru lasīs angļu valodā no piedāvā…" at bounding box center [668, 325] width 404 height 42
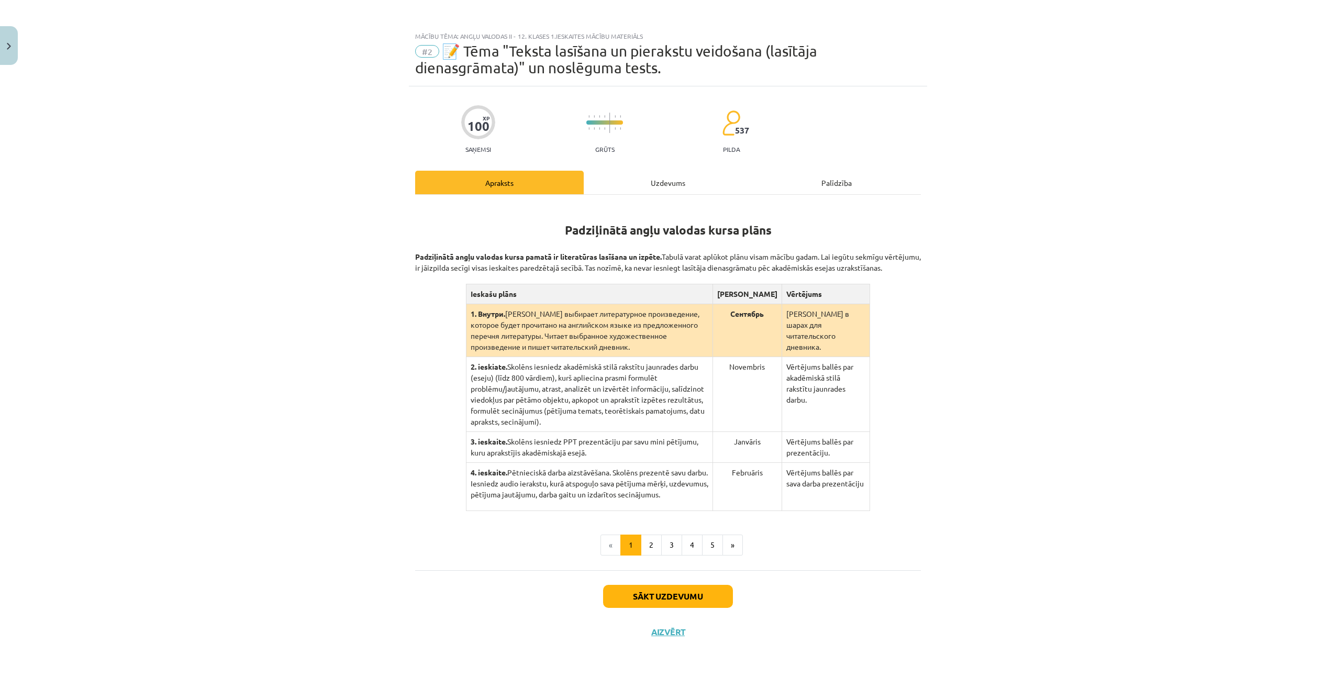
drag, startPoint x: 1037, startPoint y: 496, endPoint x: 1033, endPoint y: 501, distance: 5.6
click at [1035, 500] on div "Mācību tēma: Angļu valodas ii - 12. klases 1.ieskaites mācību materiāls #2 📝 Tē…" at bounding box center [668, 344] width 1336 height 688
drag, startPoint x: 483, startPoint y: 282, endPoint x: 622, endPoint y: 269, distance: 138.9
click at [622, 269] on p "Padziļinātā angļu valodas kursa pamatā ir literatūras lasīšana un izpēte. Tabul…" at bounding box center [668, 256] width 506 height 33
drag, startPoint x: 622, startPoint y: 269, endPoint x: 631, endPoint y: 268, distance: 9.4
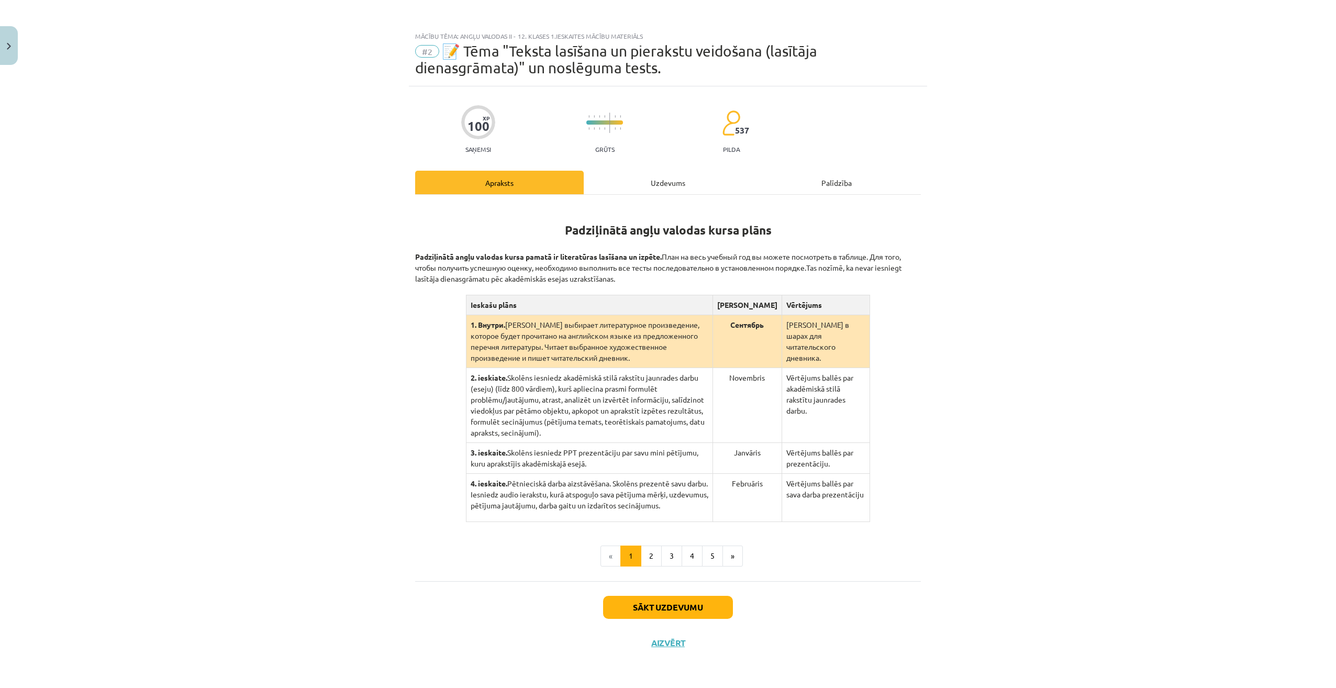
click at [967, 353] on div "Mācību tēma: Angļu valodas ii - 12. klases 1.ieskaites mācību materiāls #2 📝 Tē…" at bounding box center [668, 344] width 1336 height 688
drag, startPoint x: 646, startPoint y: 284, endPoint x: 816, endPoint y: 271, distance: 170.7
click at [816, 271] on div "Padziļinātā angļu valodas kursa plāns Padziļinātā angļu valodas kursa pamatā ir…" at bounding box center [668, 363] width 506 height 318
drag, startPoint x: 816, startPoint y: 271, endPoint x: 848, endPoint y: 267, distance: 32.7
click at [954, 363] on div "Mācību tēma: Angļu valodas ii - 12. klases 1.ieskaites mācību materiāls #2 📝 Tē…" at bounding box center [668, 344] width 1336 height 688
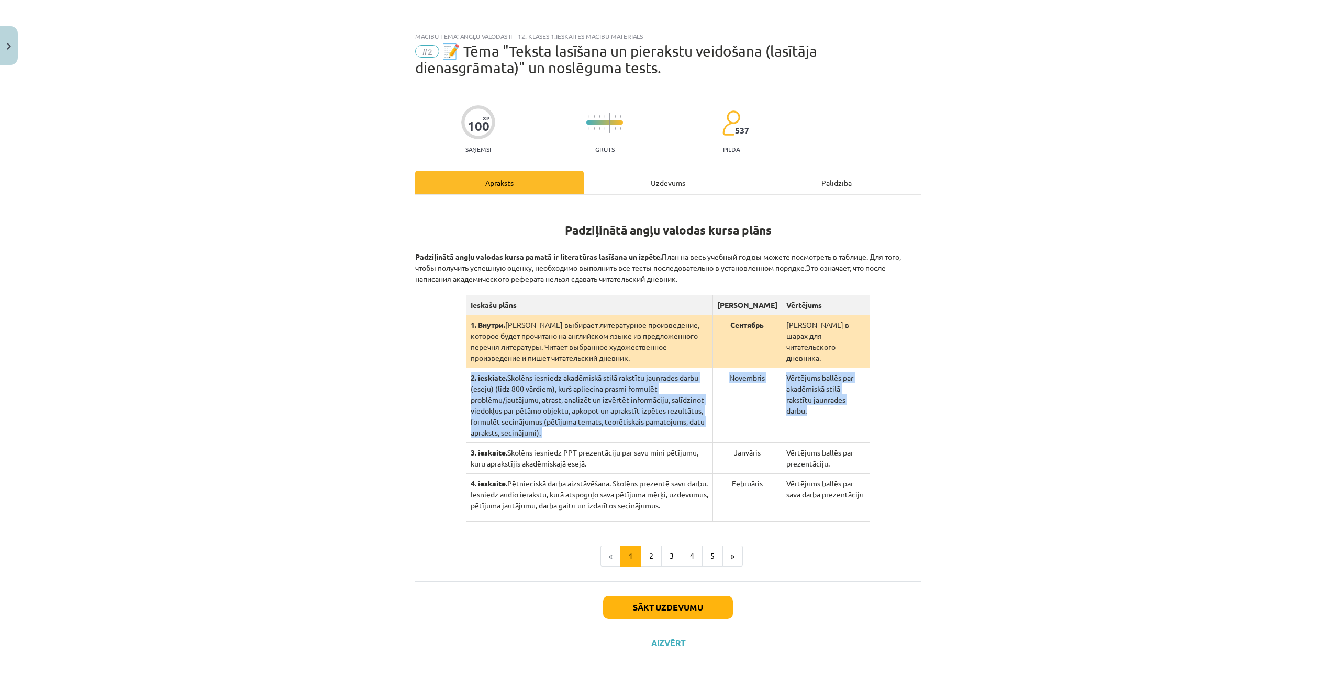
drag, startPoint x: 469, startPoint y: 377, endPoint x: 862, endPoint y: 410, distance: 394.7
click at [862, 410] on tr "2. ieskiate. Skolēns iesniedz akadēmiskā stilā rakstītu jaunrades darbu (eseju)…" at bounding box center [668, 405] width 404 height 75
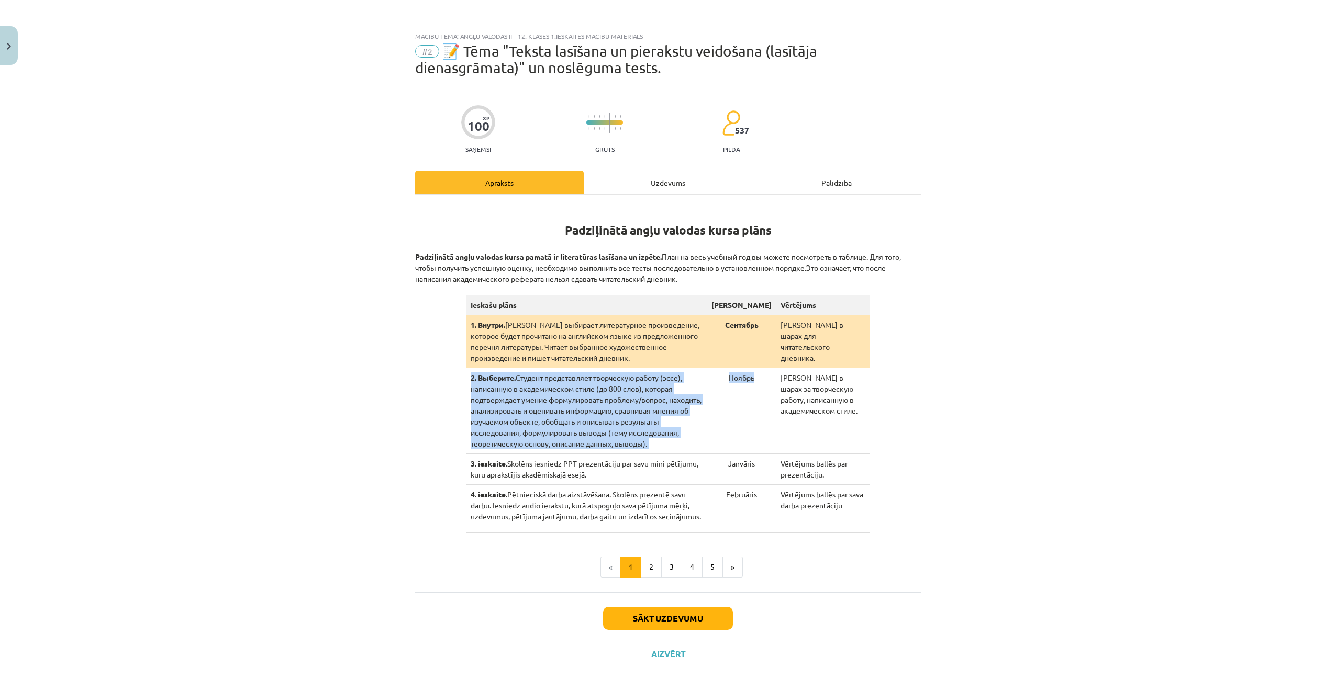
click at [816, 431] on td "Рейтинг в шарах за творческую работу, написанную в академическом стиле." at bounding box center [824, 411] width 94 height 86
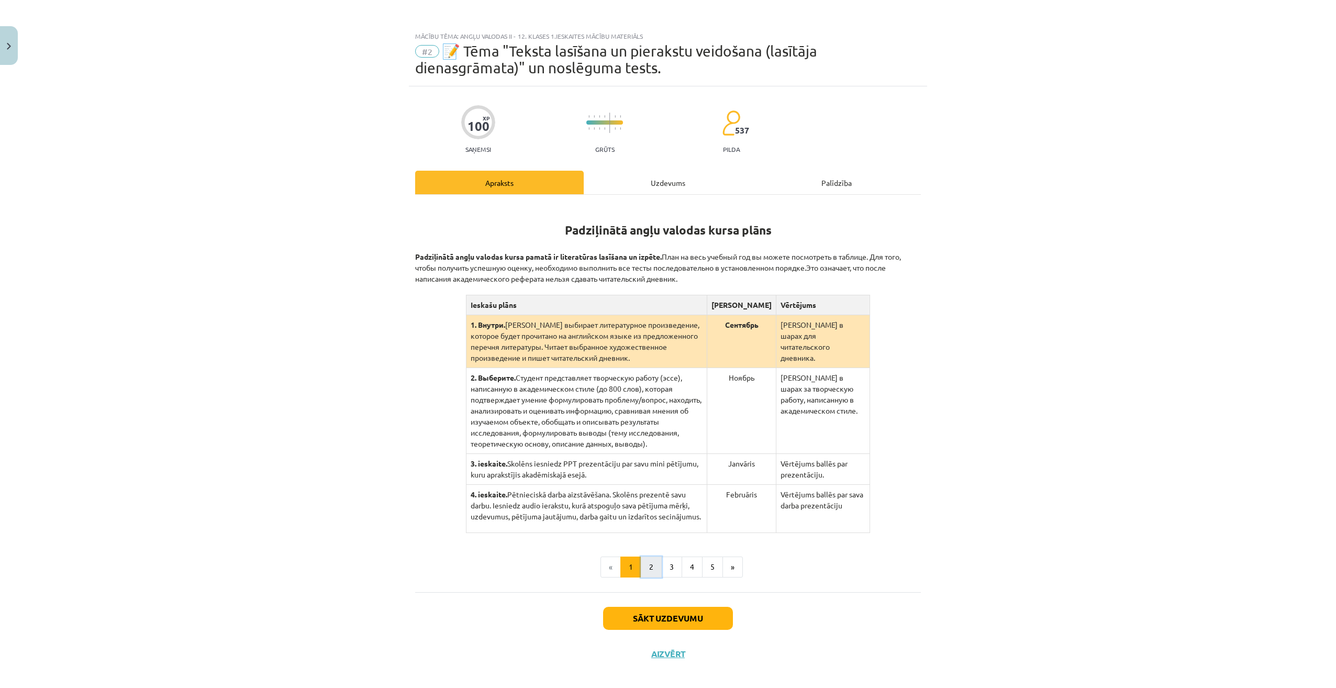
click at [646, 571] on button "2" at bounding box center [651, 567] width 21 height 21
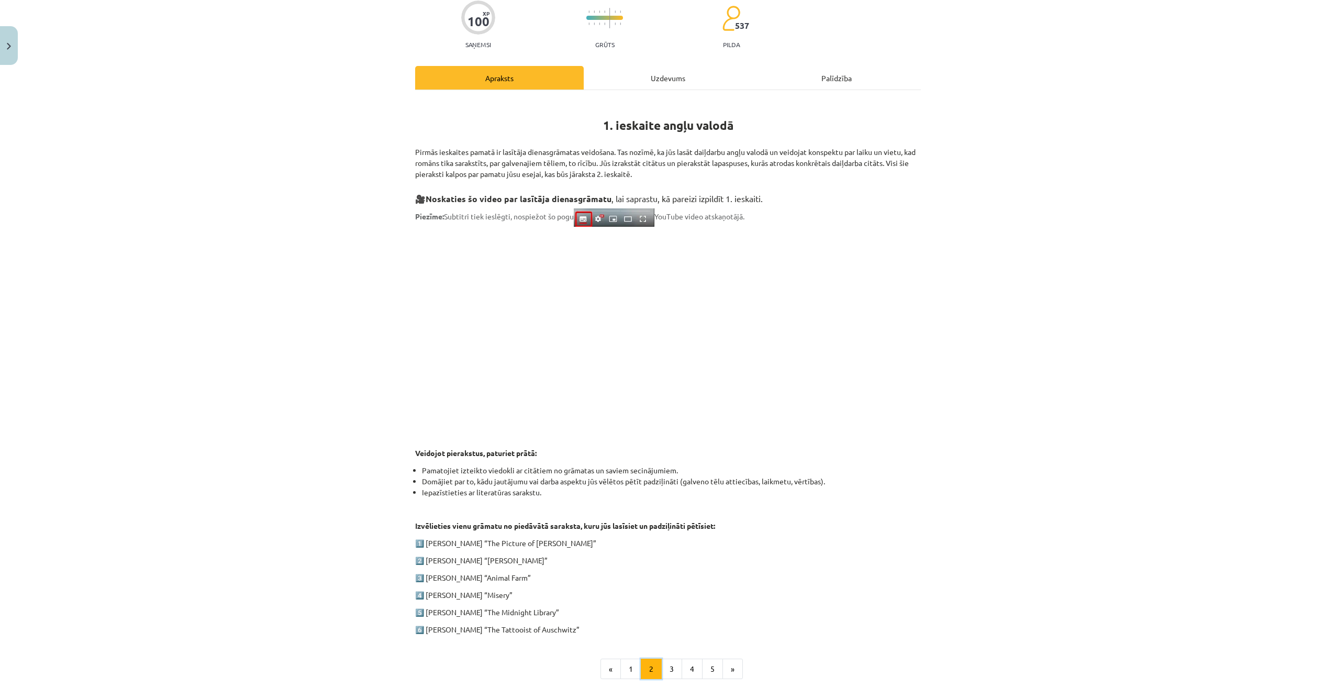
scroll to position [59, 0]
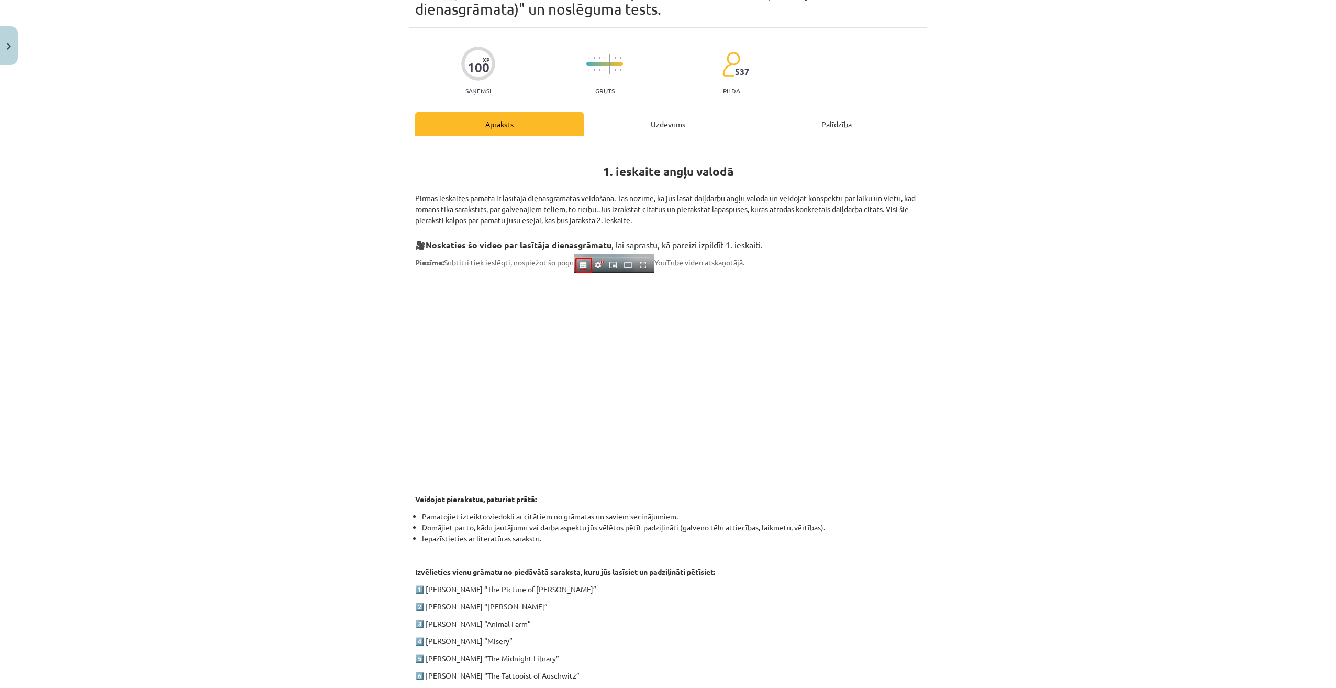
drag, startPoint x: 415, startPoint y: 160, endPoint x: 847, endPoint y: 222, distance: 436.4
click at [847, 222] on div "1. ieskaite angļu valodā Pirmās ieskaites pamatā ir lasītāja dienasgrāmatas vei…" at bounding box center [668, 414] width 506 height 536
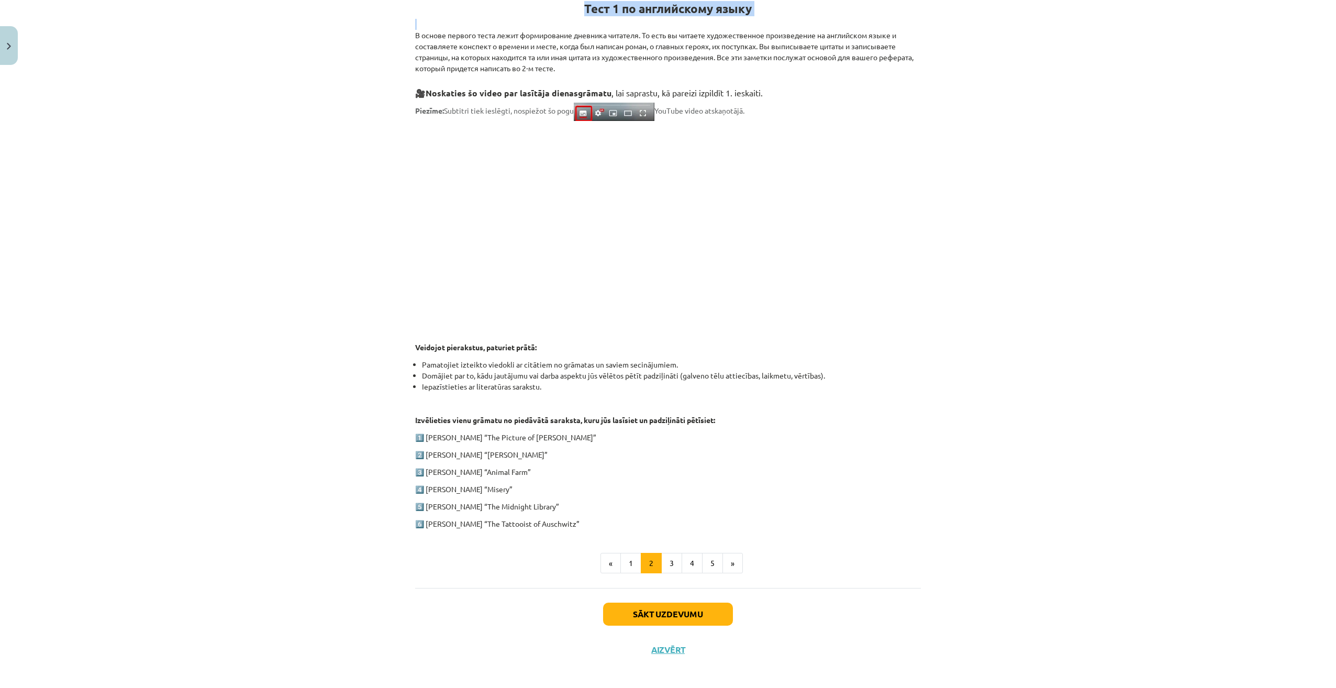
scroll to position [227, 0]
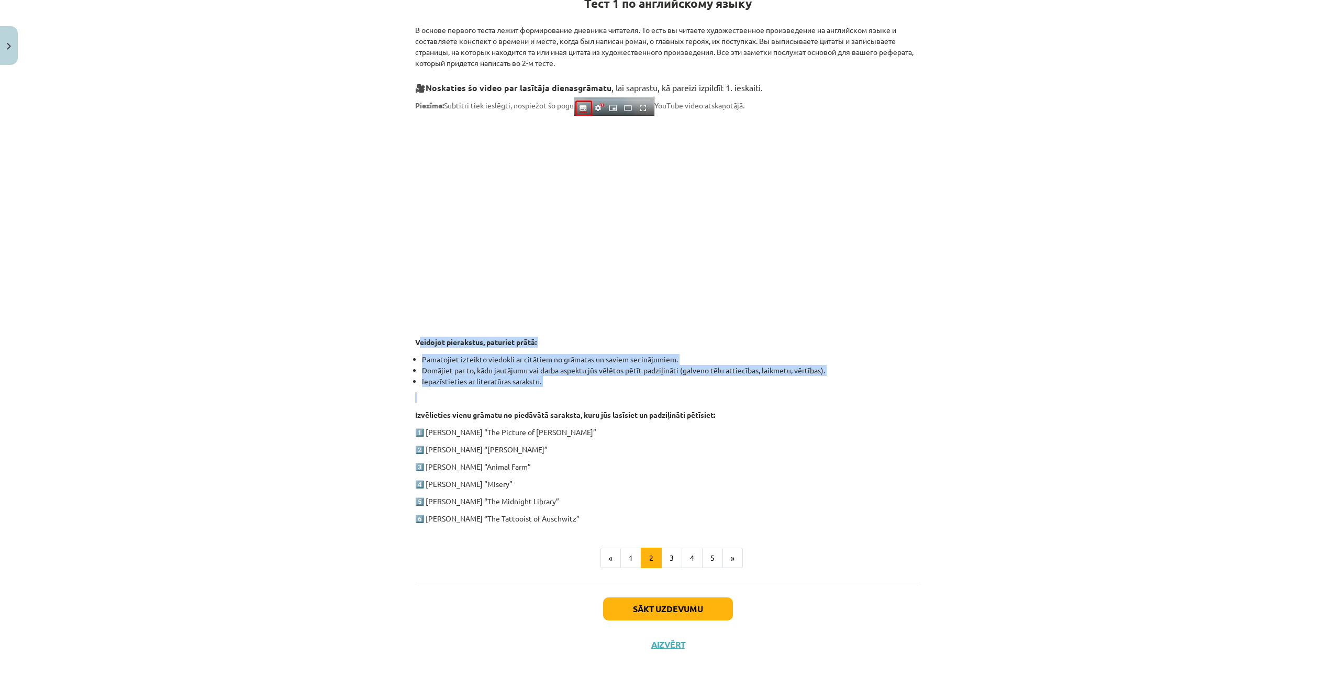
drag, startPoint x: 415, startPoint y: 337, endPoint x: 480, endPoint y: 397, distance: 88.2
click at [481, 398] on div "Тест 1 по английскому языку В основе первого теста лежит формирование дневника …" at bounding box center [668, 250] width 506 height 547
drag, startPoint x: 480, startPoint y: 397, endPoint x: 588, endPoint y: 522, distance: 165.2
click at [588, 522] on div "100 XP Saņemsi Grūts 537 pilda Apraksts Uzdevums Palīdzība Тест 1 по английском…" at bounding box center [668, 261] width 518 height 803
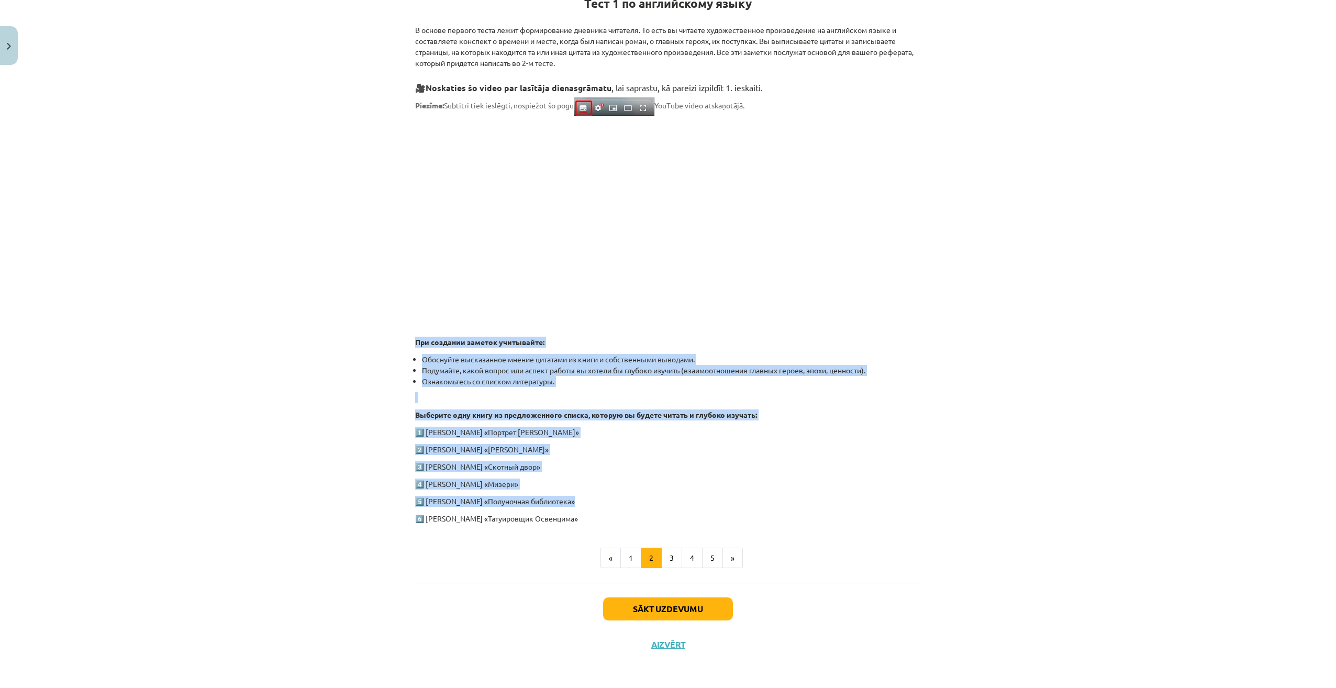
click at [804, 410] on p "Выберите одну книгу из предложенного списка, которую вы будете читать и глубоко…" at bounding box center [668, 415] width 506 height 11
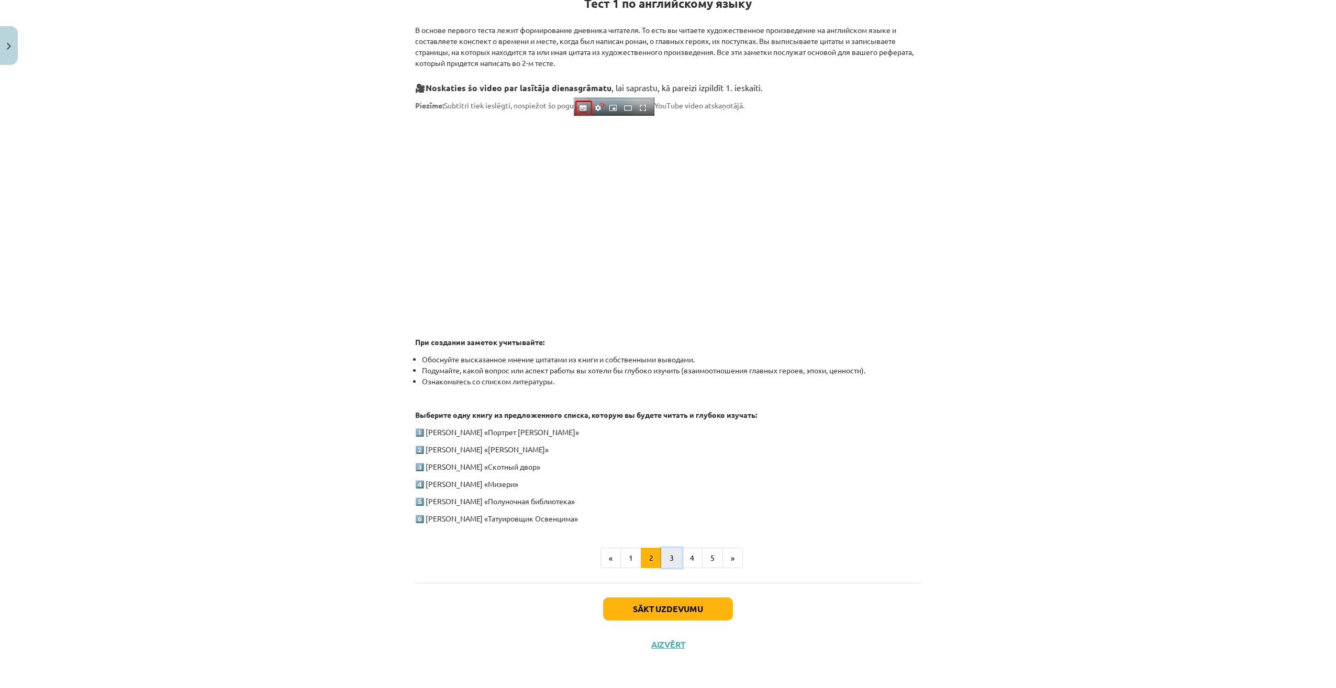
click at [661, 561] on button "3" at bounding box center [671, 558] width 21 height 21
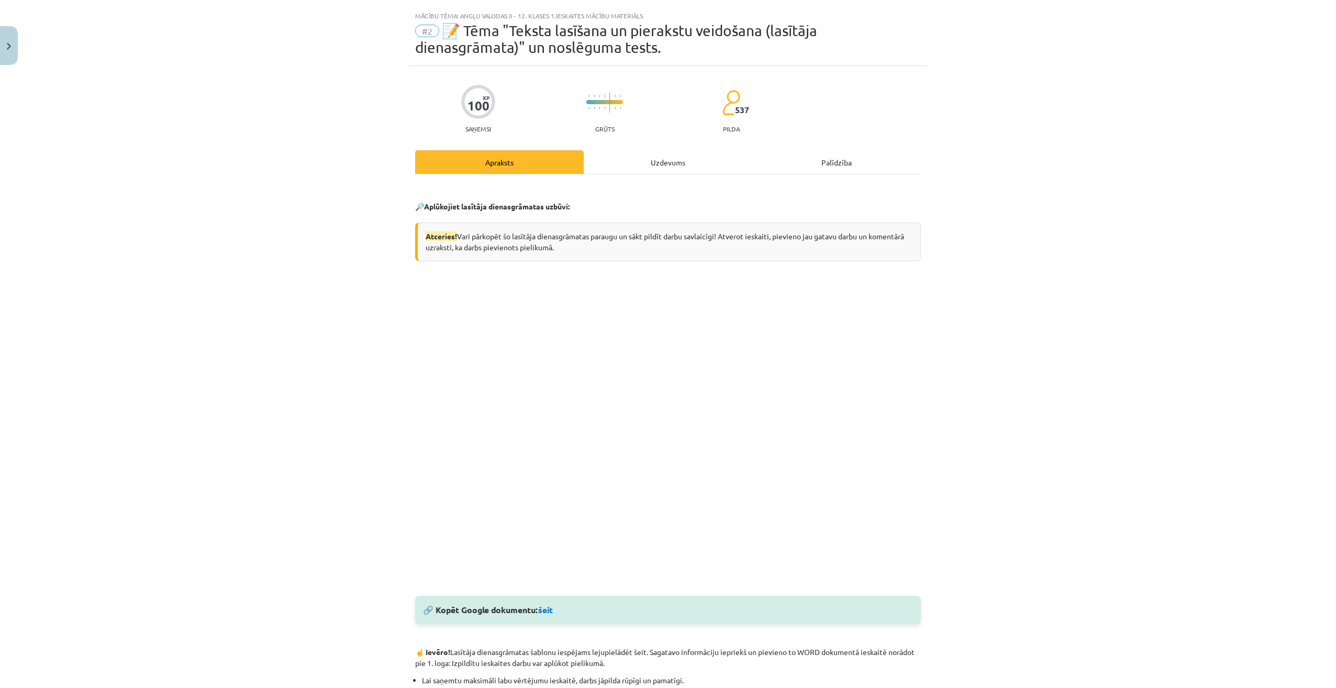
scroll to position [0, 0]
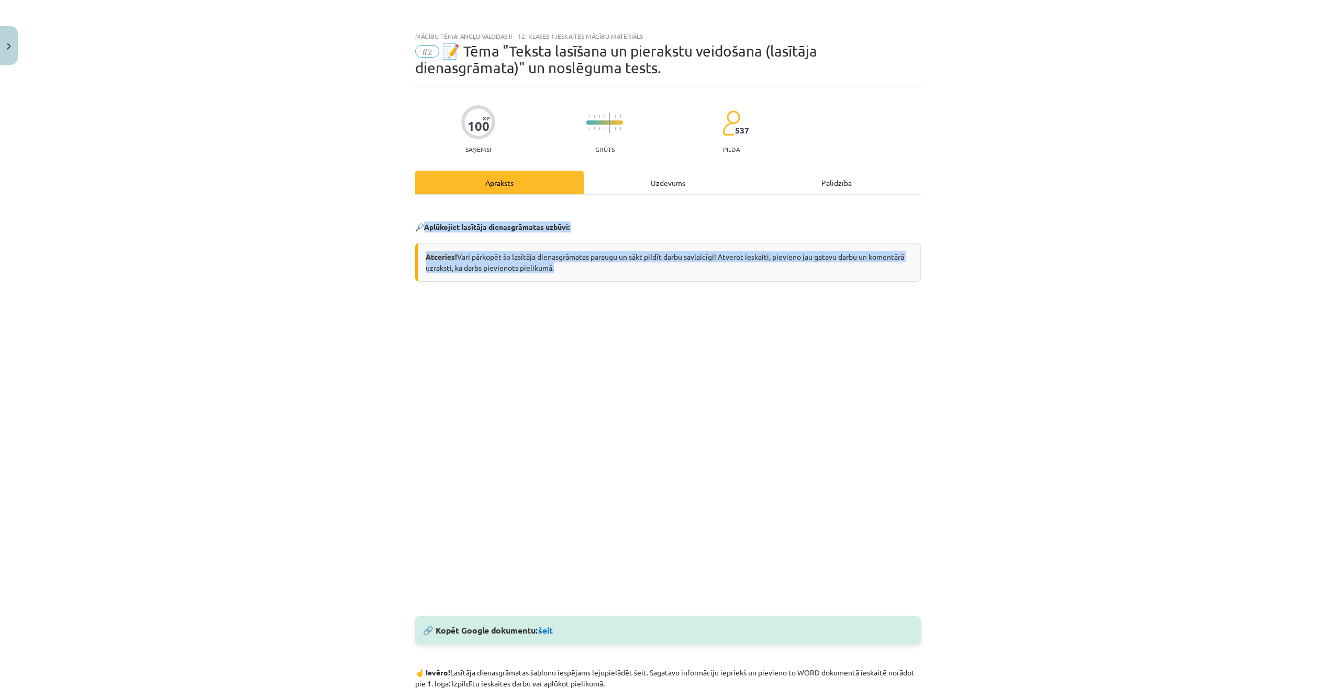
drag, startPoint x: 428, startPoint y: 226, endPoint x: 617, endPoint y: 268, distance: 194.2
click at [617, 268] on div "🔎 Aplūkojiet lasītāja dienasgrāmatas uzbūvi: Atceries! Vari pārkopēt šo lasītāj…" at bounding box center [668, 649] width 506 height 890
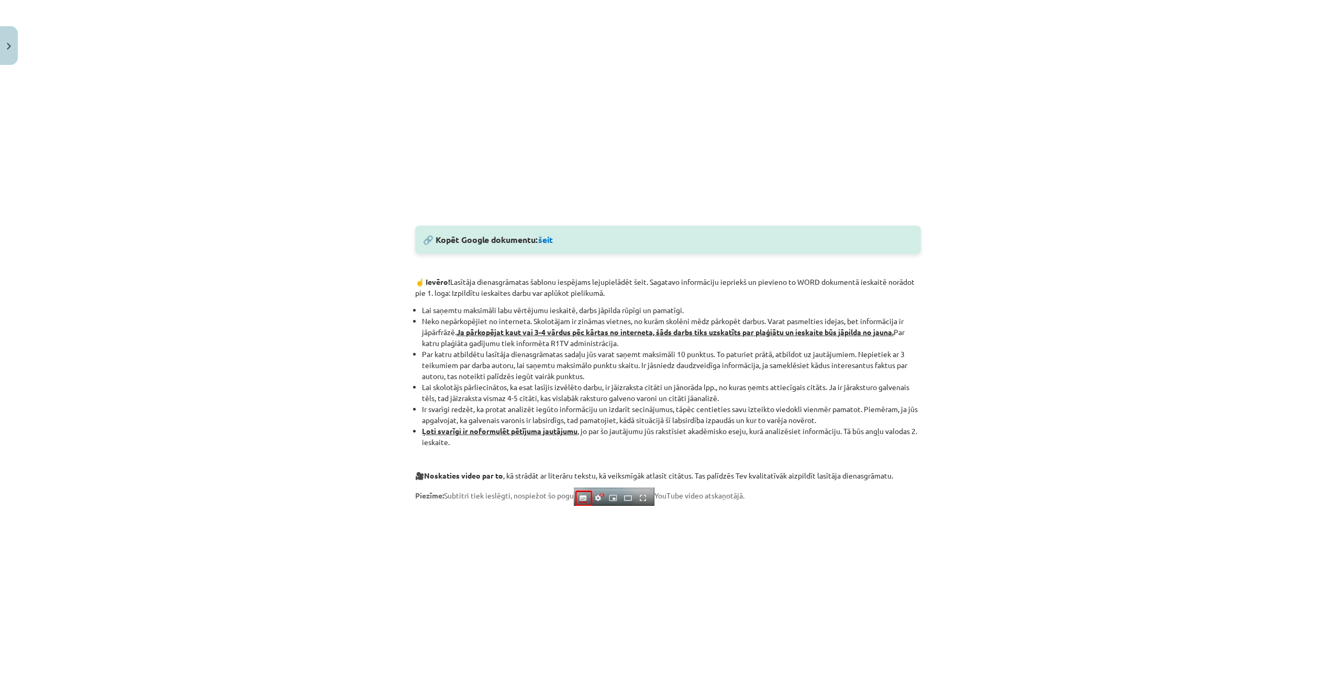
scroll to position [262, 0]
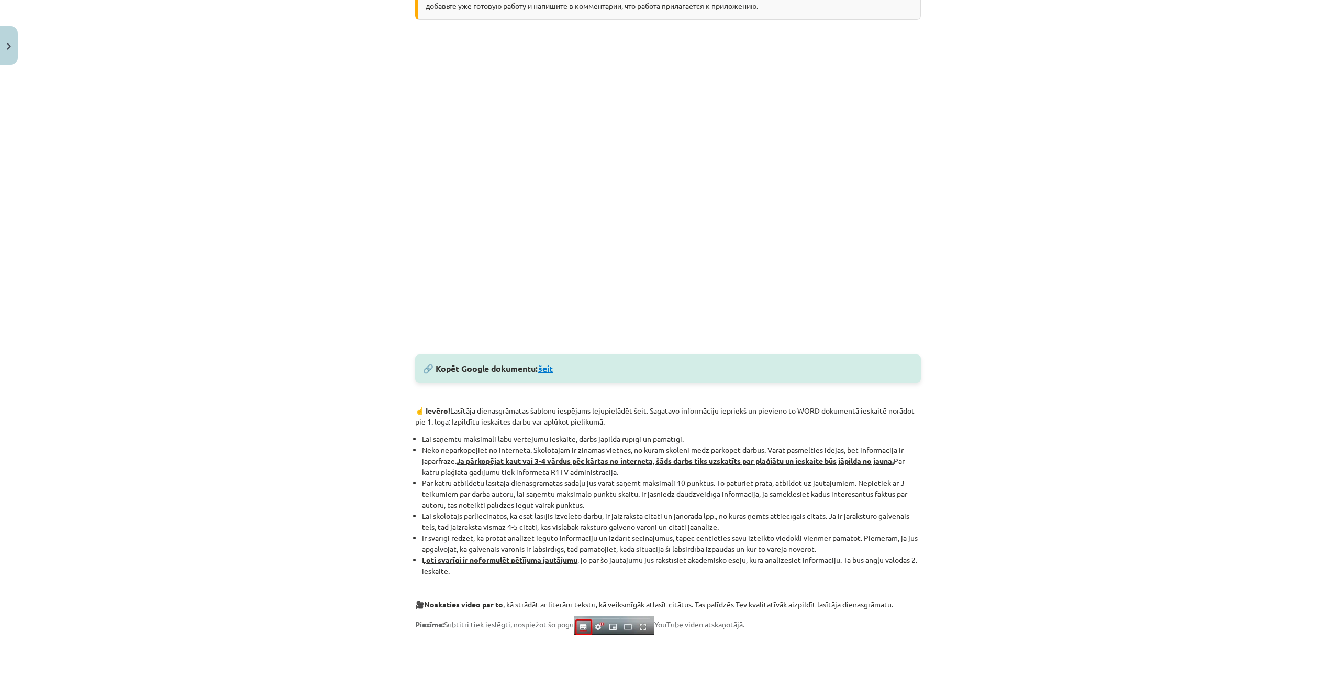
click at [548, 369] on link "šeit" at bounding box center [545, 368] width 15 height 11
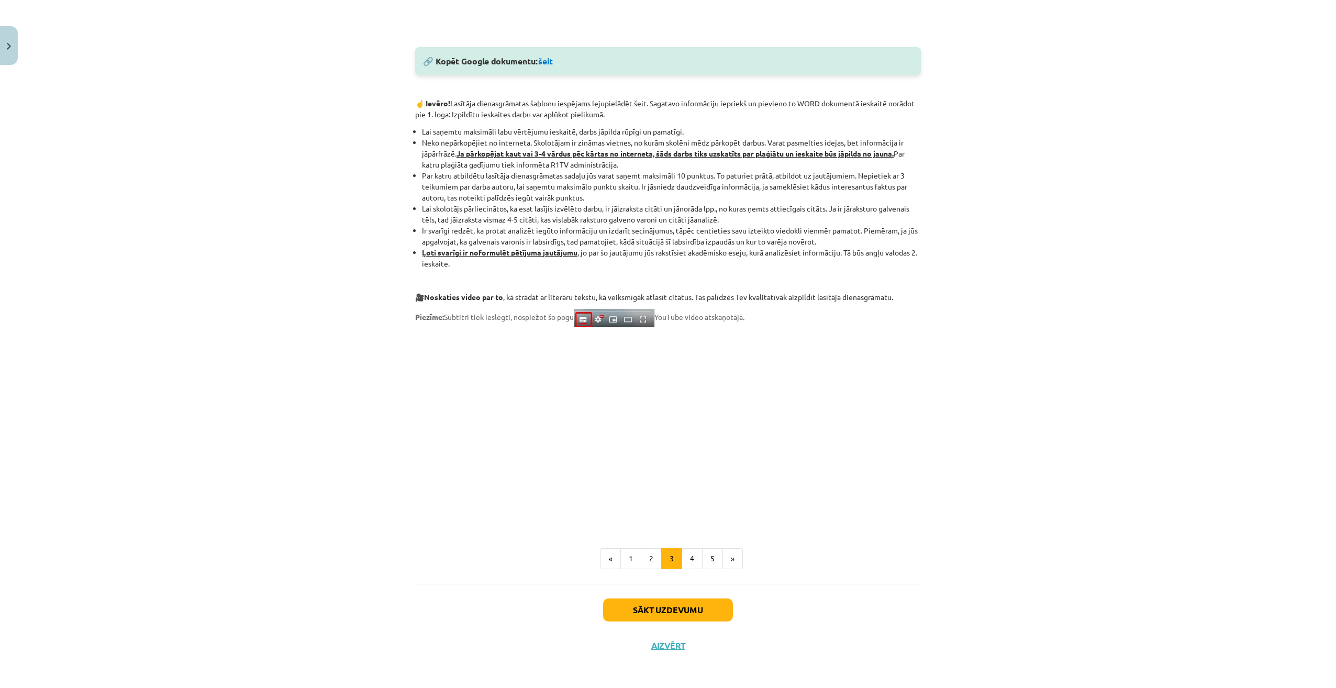
scroll to position [572, 0]
click at [656, 554] on button "2" at bounding box center [651, 557] width 21 height 21
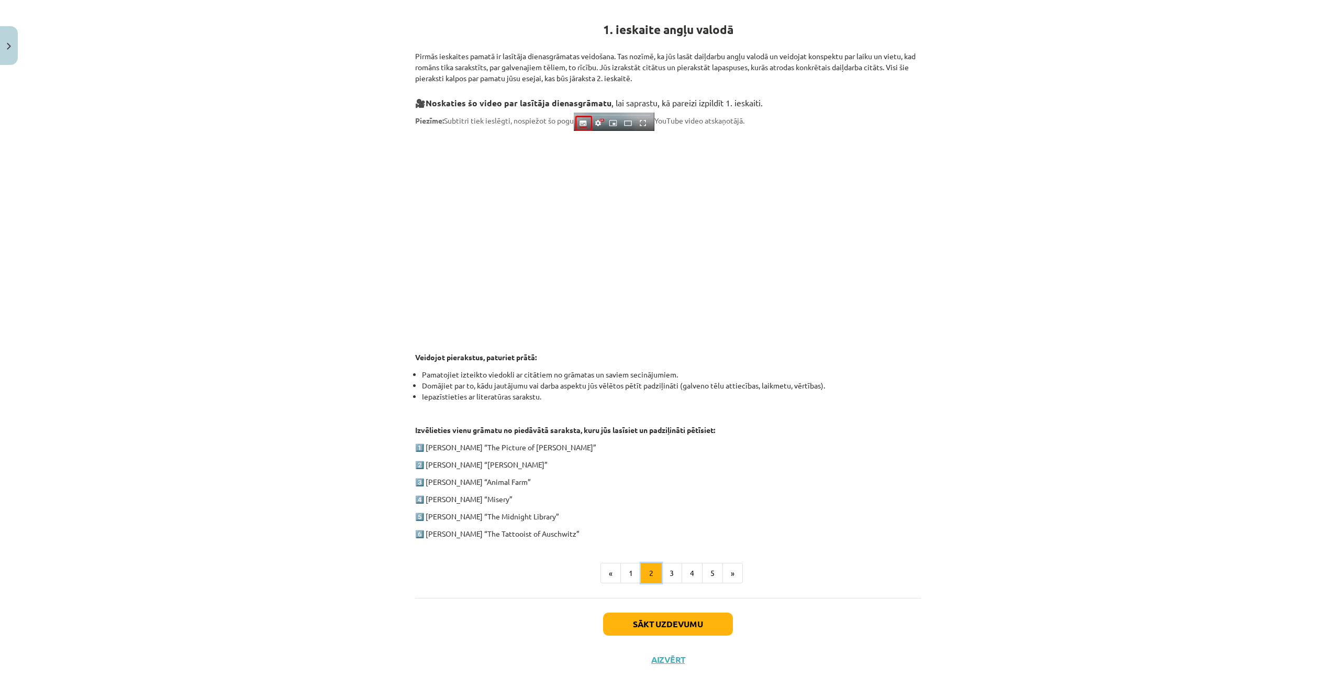
scroll to position [204, 0]
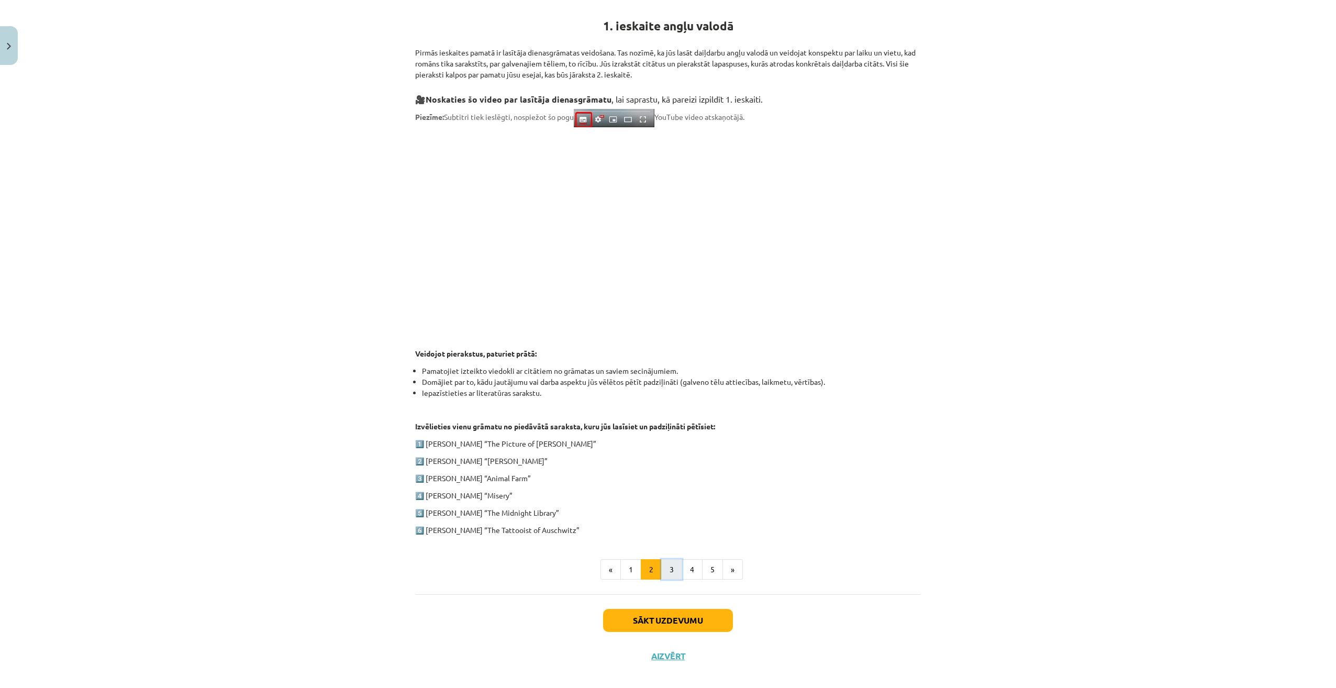
click at [670, 569] on button "3" at bounding box center [671, 569] width 21 height 21
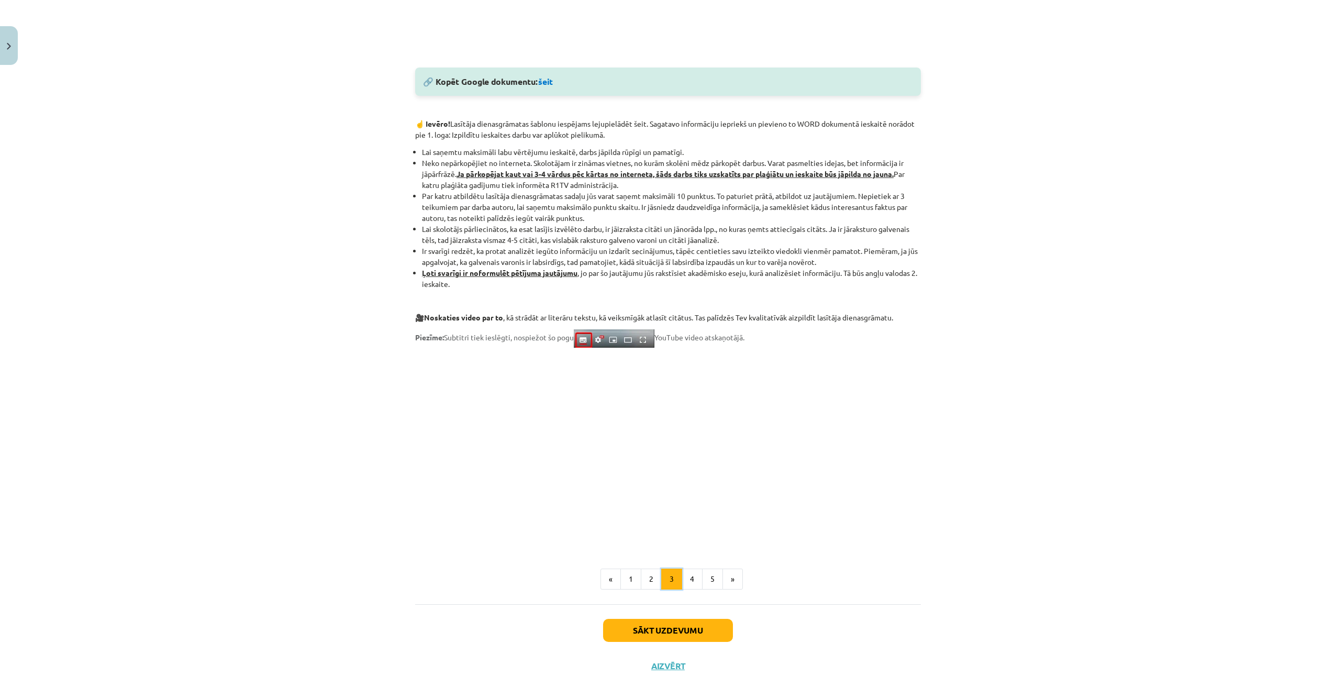
scroll to position [572, 0]
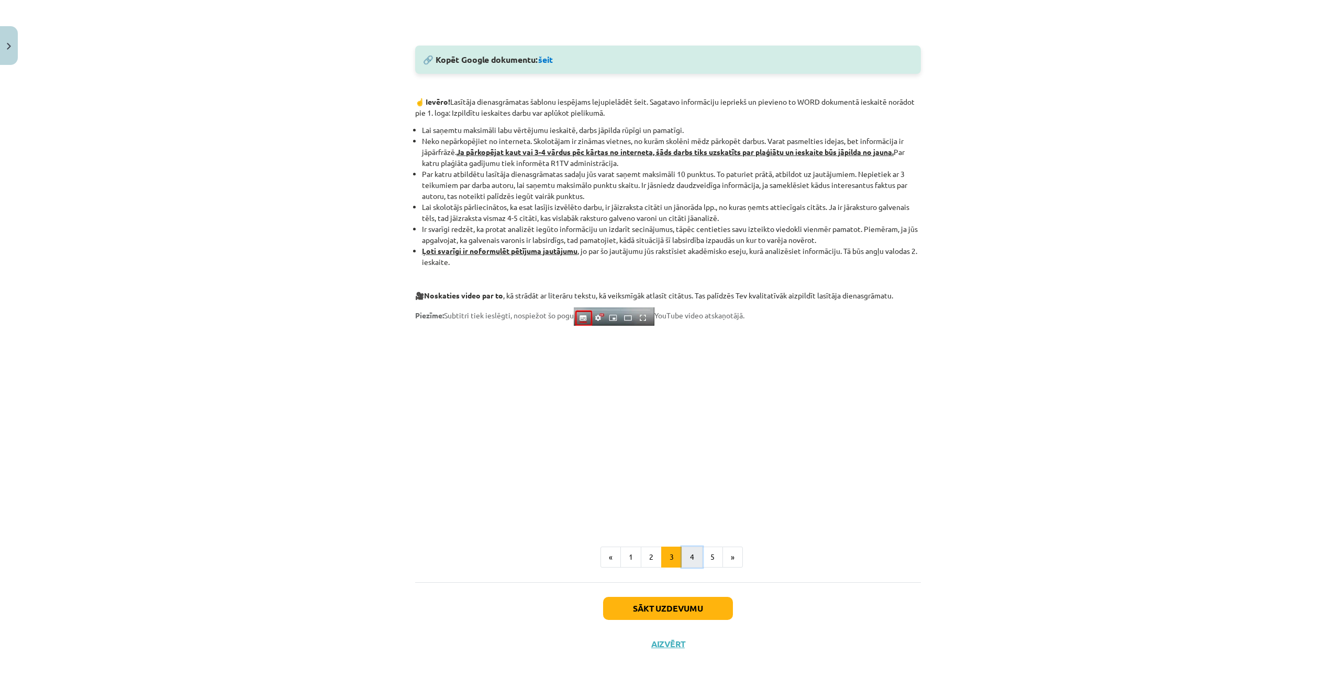
click at [682, 563] on button "4" at bounding box center [692, 557] width 21 height 21
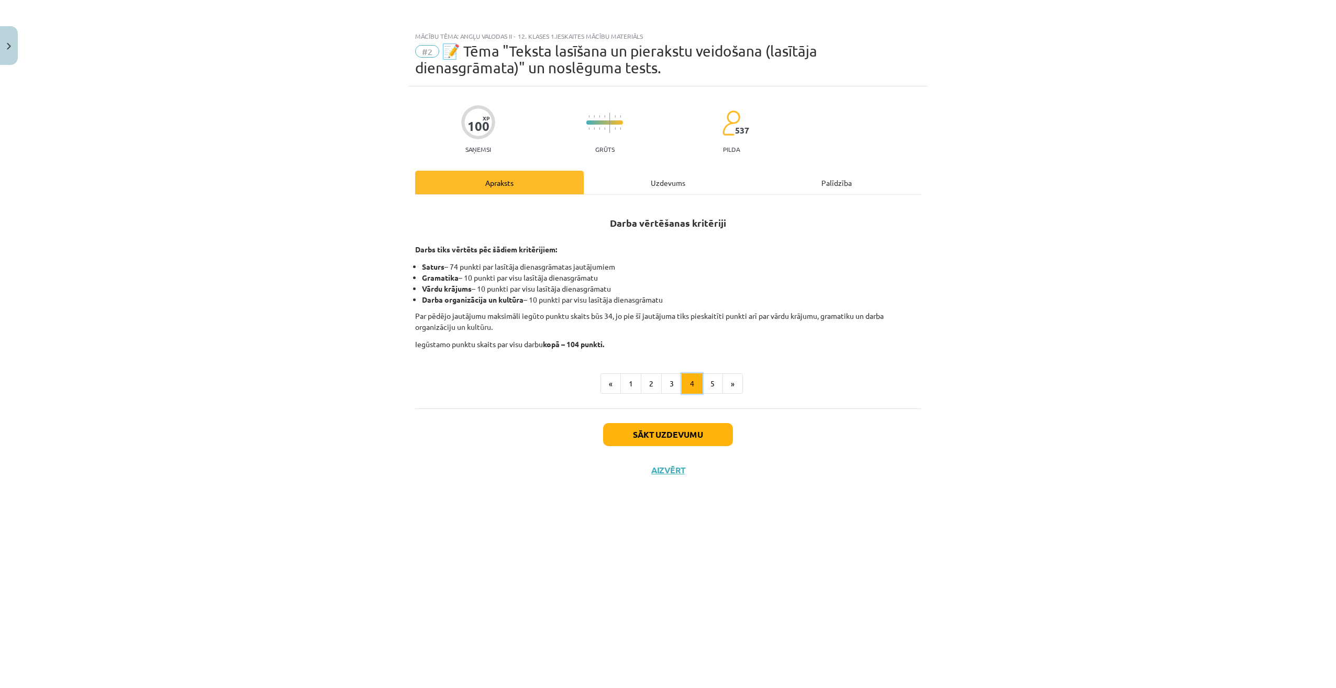
scroll to position [0, 0]
drag, startPoint x: 613, startPoint y: 224, endPoint x: 736, endPoint y: 259, distance: 128.5
click at [736, 259] on div "Darba vērtēšanas kritēriji Darbs tiks vērtēts pēc šādiem kritērijiem: Saturs – …" at bounding box center [668, 277] width 506 height 146
click at [711, 385] on button "5" at bounding box center [712, 383] width 21 height 21
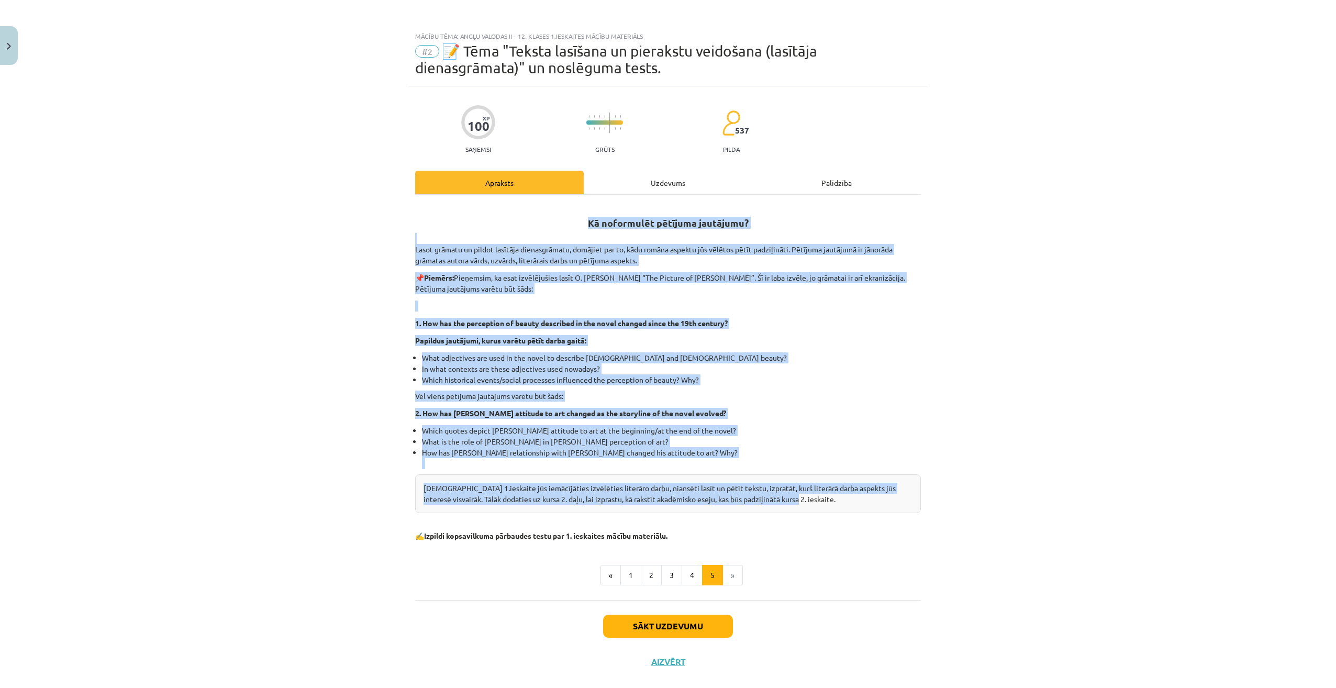
drag, startPoint x: 580, startPoint y: 224, endPoint x: 842, endPoint y: 511, distance: 388.1
click at [842, 511] on div "Kā noformulēt pētījuma jautājumu? Lasot grāmatu un pildot lasītāja dienasgrāmat…" at bounding box center [668, 372] width 506 height 337
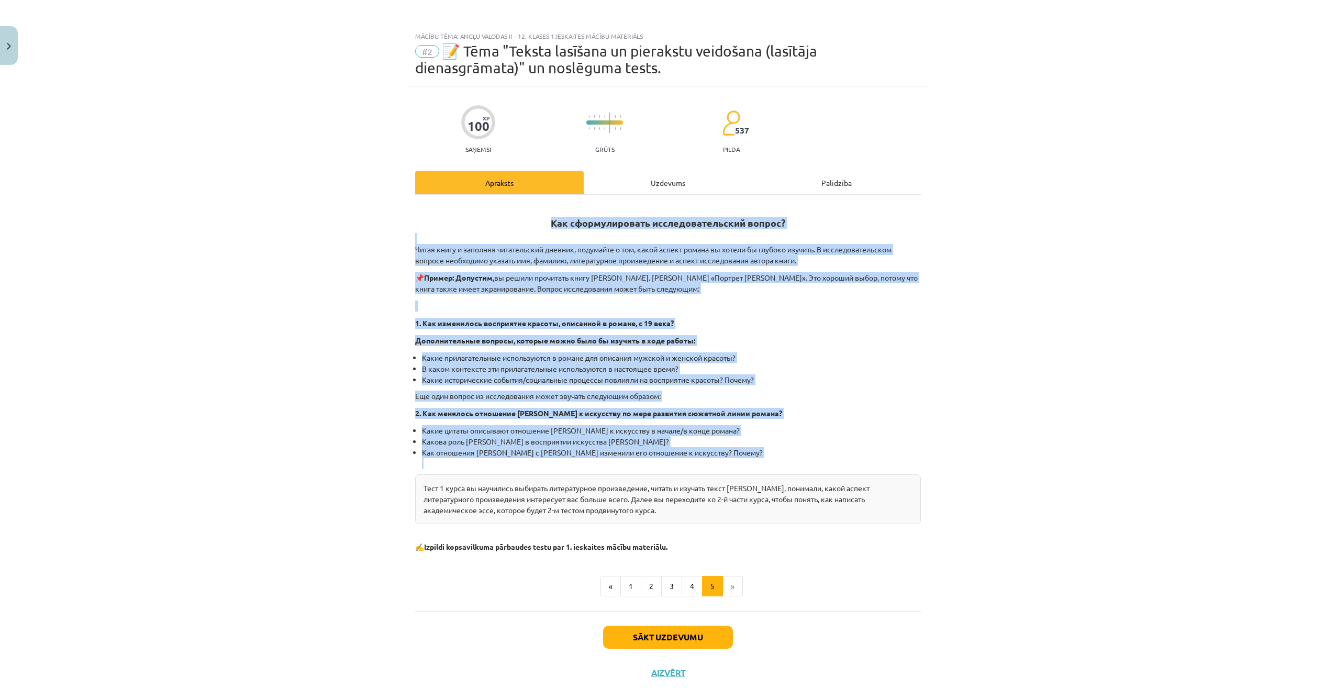
click at [902, 522] on div "Тест 1 курса вы научились выбирать литературное произведение, читать и изучать …" at bounding box center [668, 499] width 506 height 50
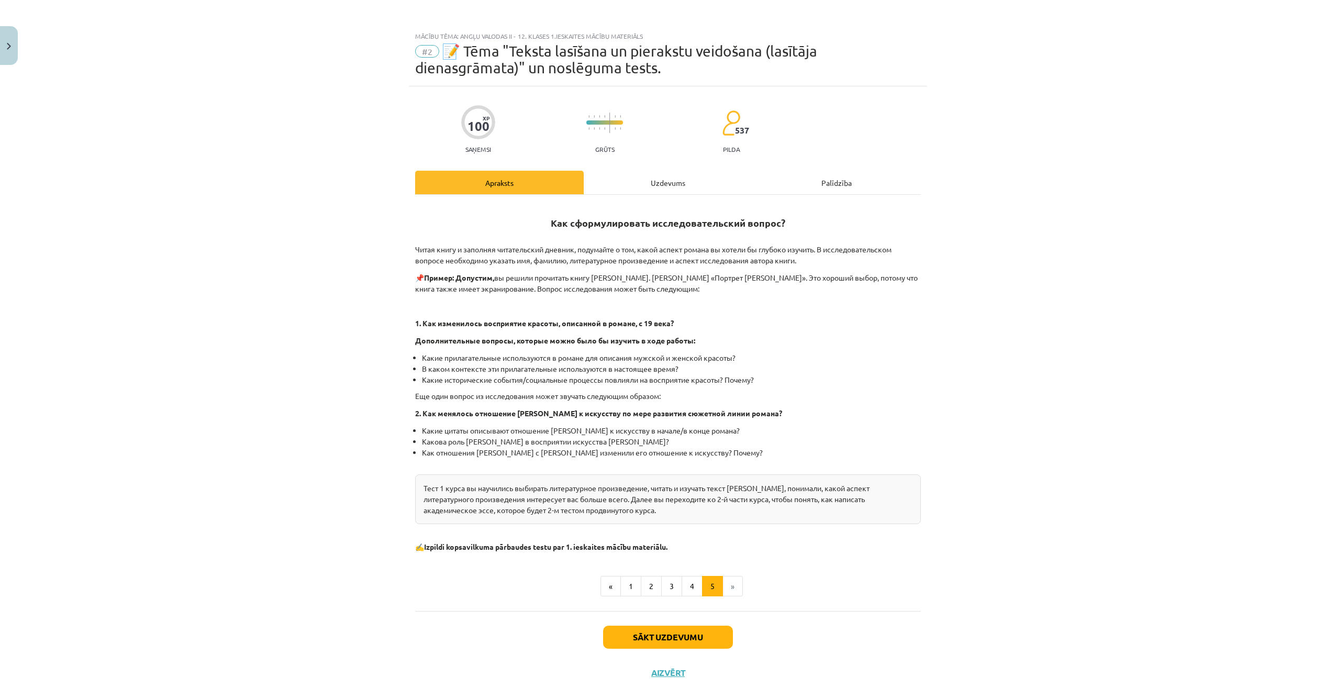
click at [621, 179] on div "Uzdevums" at bounding box center [668, 183] width 169 height 24
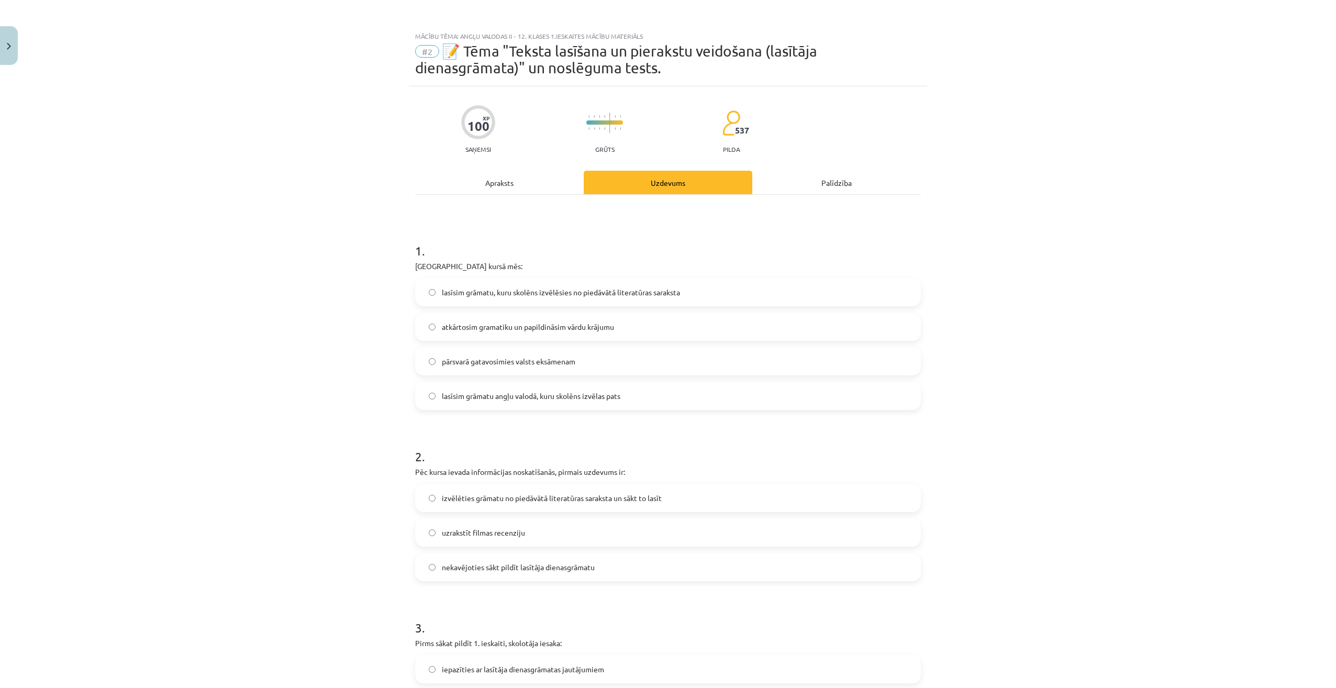
click at [493, 181] on div "Apraksts" at bounding box center [499, 183] width 169 height 24
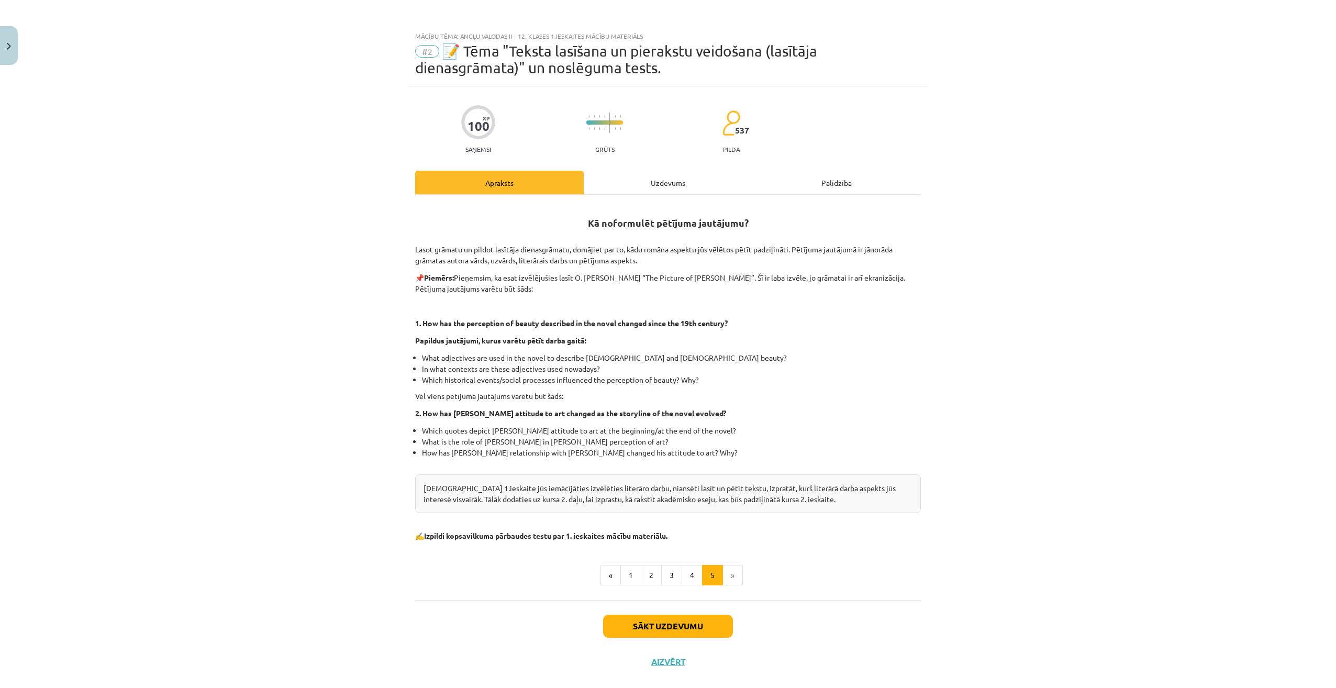
scroll to position [18, 0]
